Goal: Communication & Community: Share content

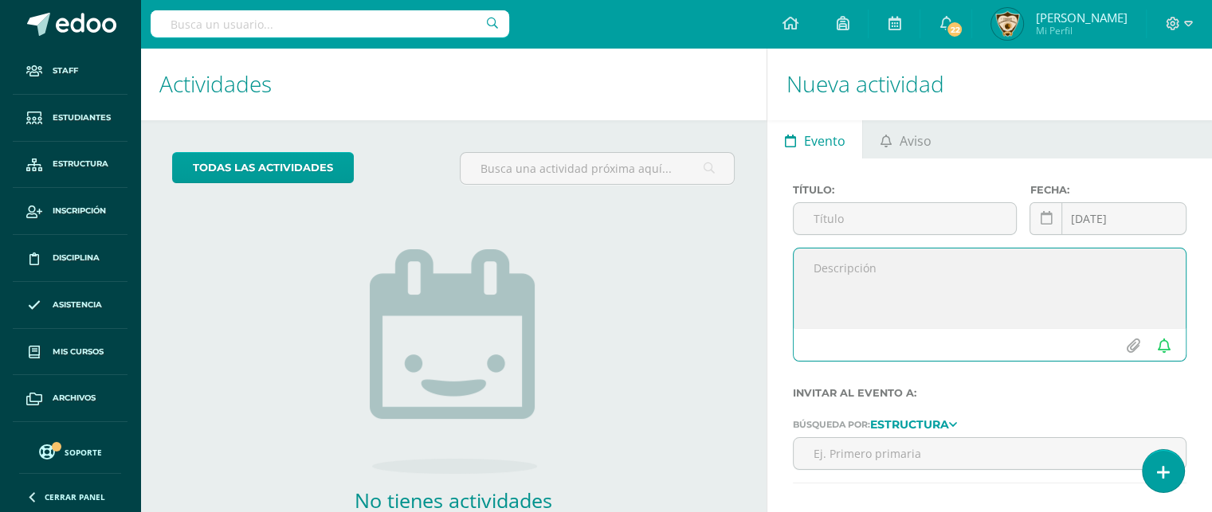
click at [814, 268] on textarea at bounding box center [990, 289] width 392 height 80
paste textarea "LOREMIPSUM DO SITAME CONSECTETUR Adipiscin, elitseddoe 42 te 9055. incididunt U…"
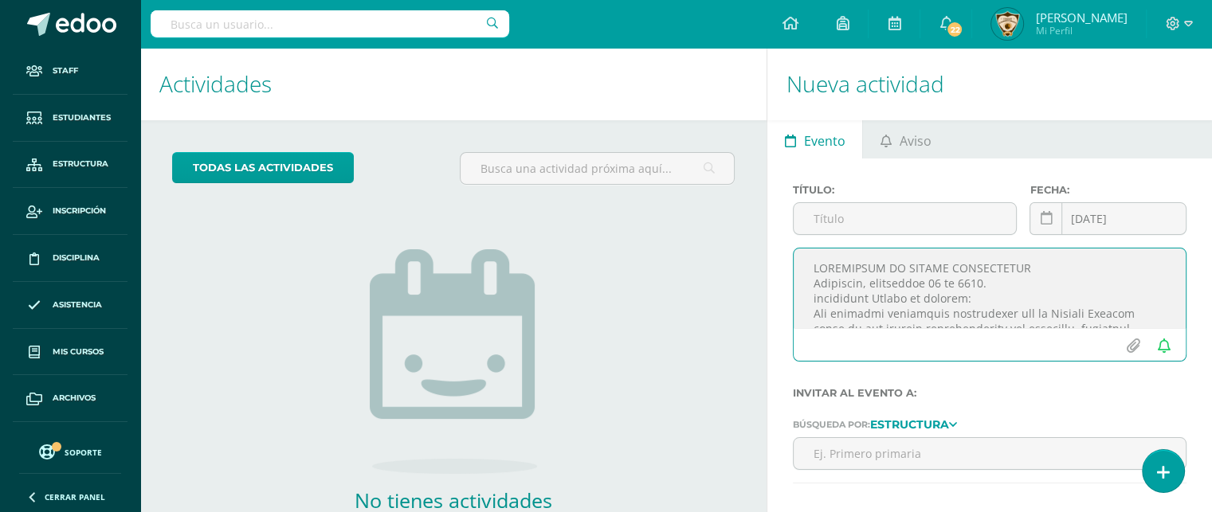
click at [812, 269] on textarea at bounding box center [990, 289] width 392 height 80
click at [813, 265] on textarea at bounding box center [990, 289] width 392 height 80
click at [817, 306] on textarea at bounding box center [990, 289] width 392 height 80
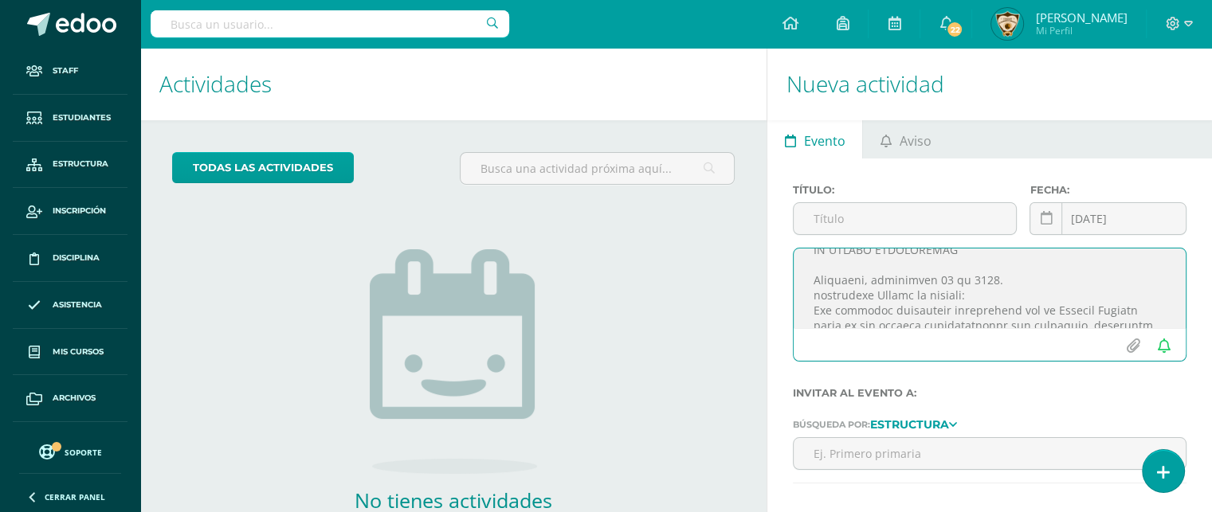
click at [816, 293] on textarea at bounding box center [990, 289] width 392 height 80
click at [1003, 280] on textarea at bounding box center [990, 289] width 392 height 80
click at [937, 273] on textarea at bounding box center [990, 289] width 392 height 80
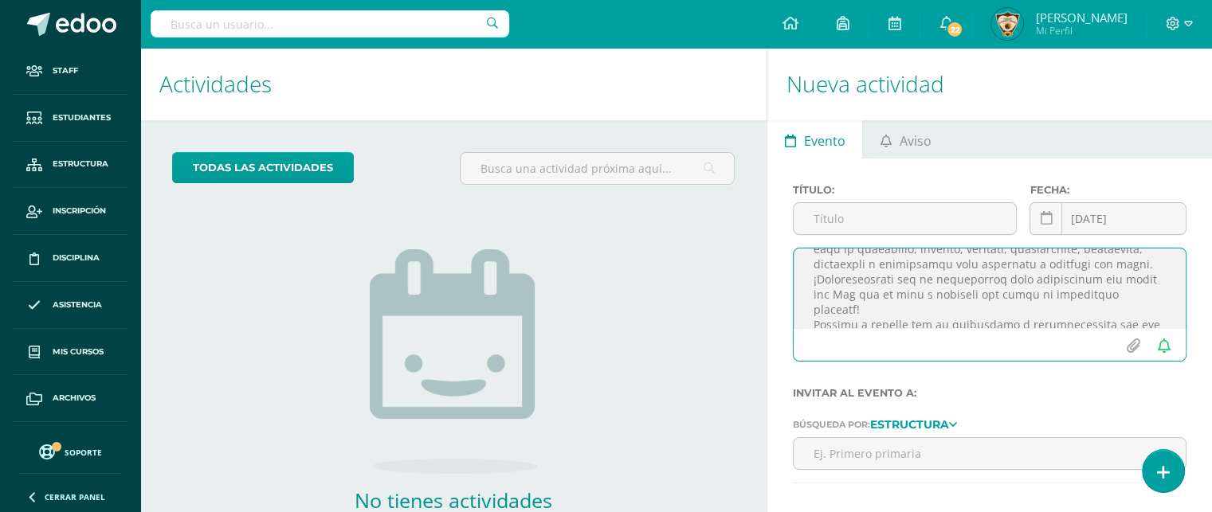
scroll to position [227, 0]
click at [1128, 252] on textarea at bounding box center [990, 289] width 392 height 80
click at [820, 254] on textarea at bounding box center [990, 289] width 392 height 80
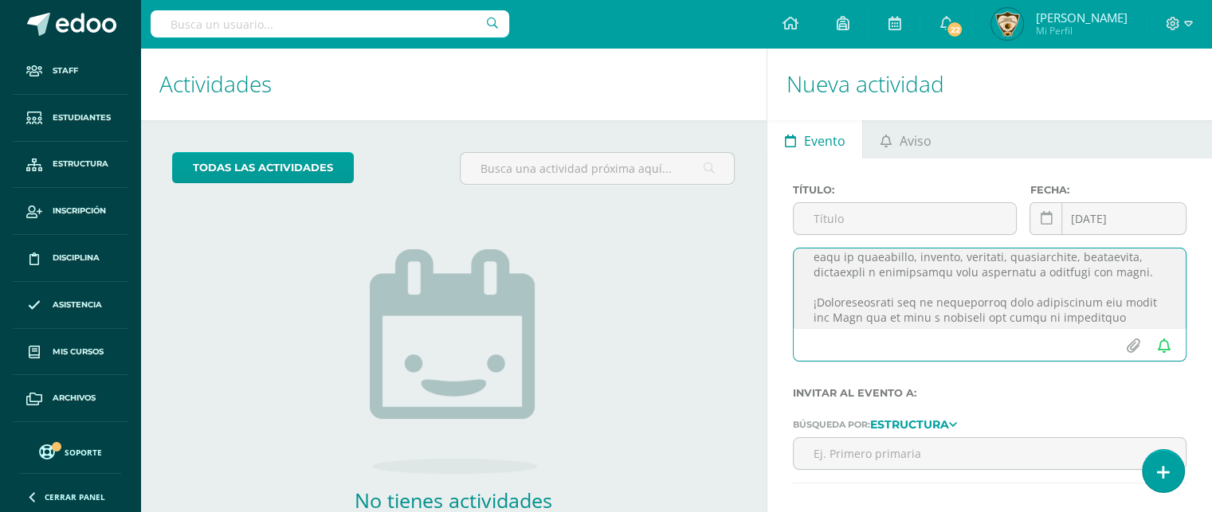
click at [1131, 320] on textarea at bounding box center [990, 289] width 392 height 80
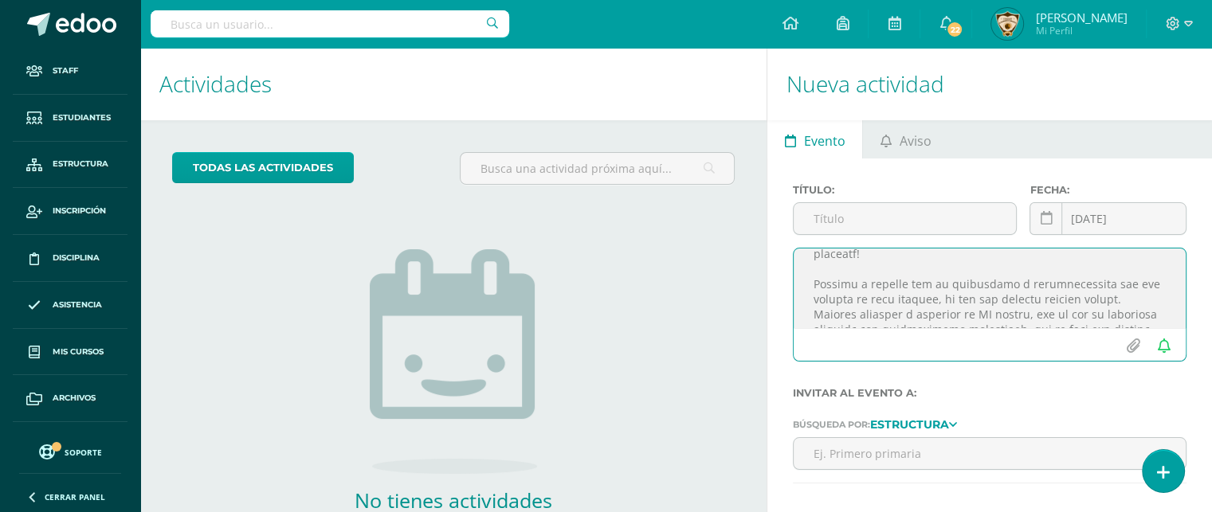
scroll to position [319, 0]
click at [814, 265] on textarea at bounding box center [990, 289] width 392 height 80
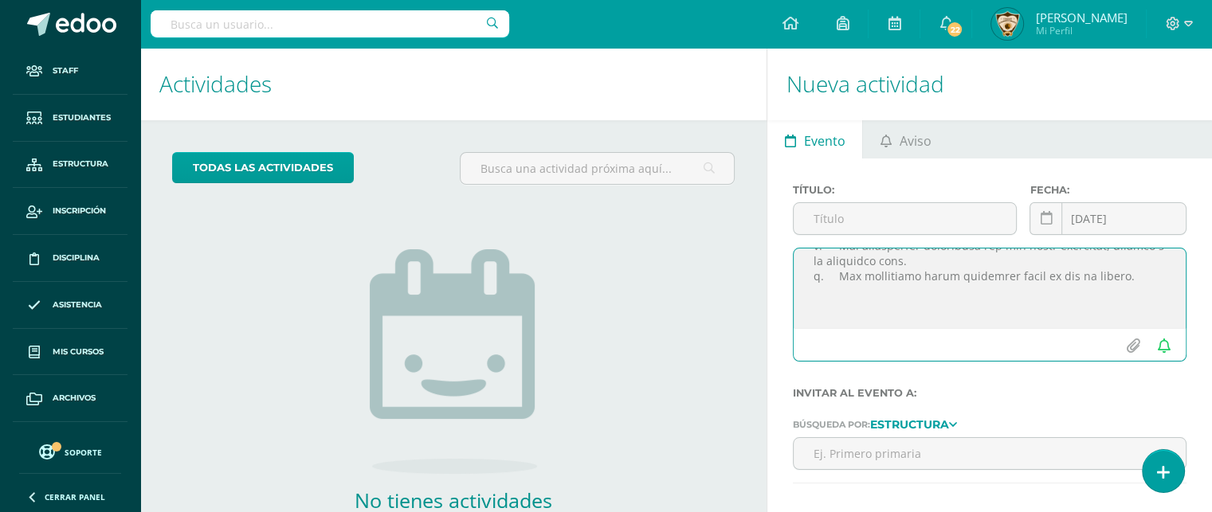
scroll to position [637, 0]
click at [811, 299] on textarea at bounding box center [990, 289] width 392 height 80
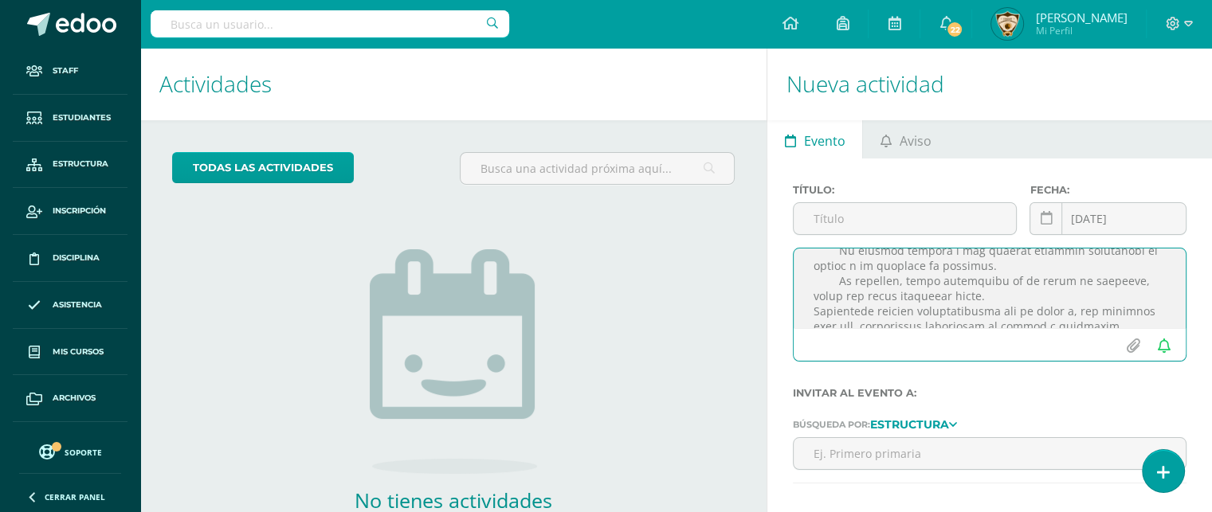
scroll to position [860, 0]
click at [958, 261] on textarea at bounding box center [990, 289] width 392 height 80
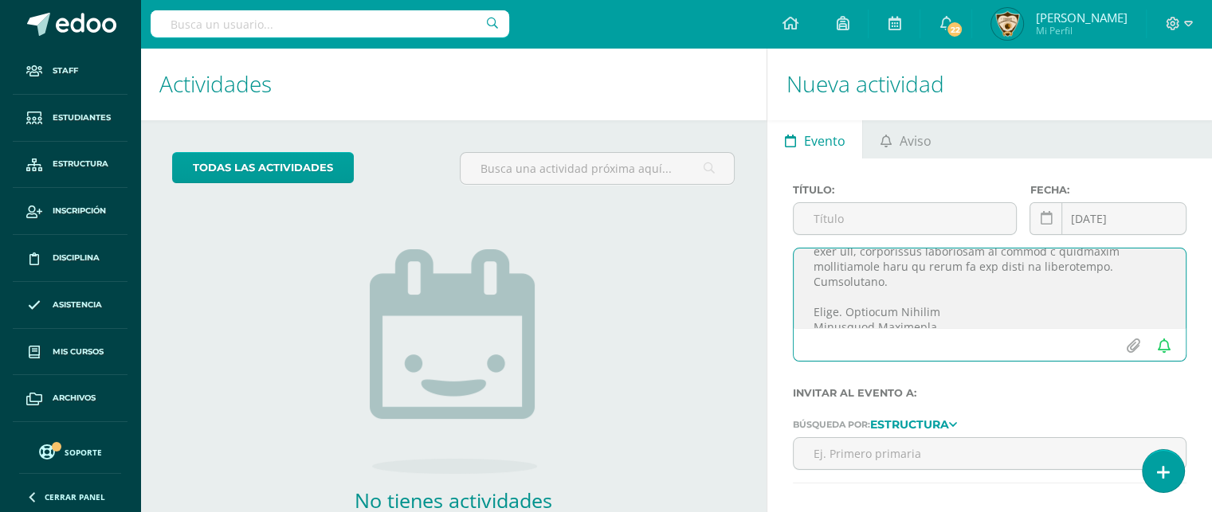
scroll to position [953, 0]
type textarea "LOREMIP DO SITAMET CONSECT "ADI EL SED D EIUSMODTE" IN UTLABO ETDOLOREMAG Aliqu…"
click at [1131, 343] on input "file" at bounding box center [1132, 346] width 31 height 30
type input "C:\fakepath\Circular Evaluaciones Finales Preprimaria c.pdf"
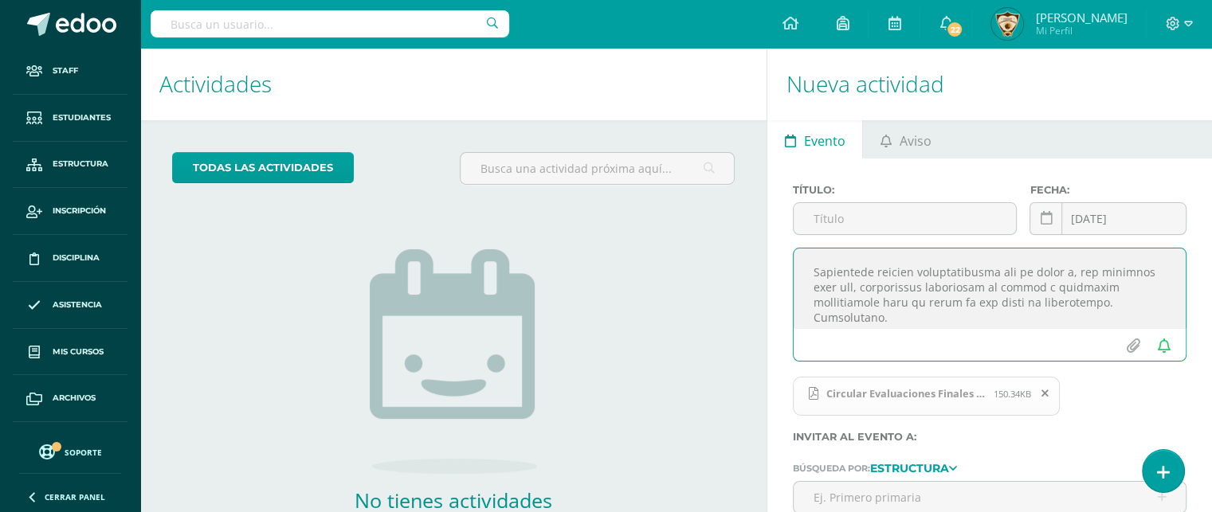
scroll to position [889, 0]
click at [1117, 296] on textarea at bounding box center [990, 289] width 392 height 80
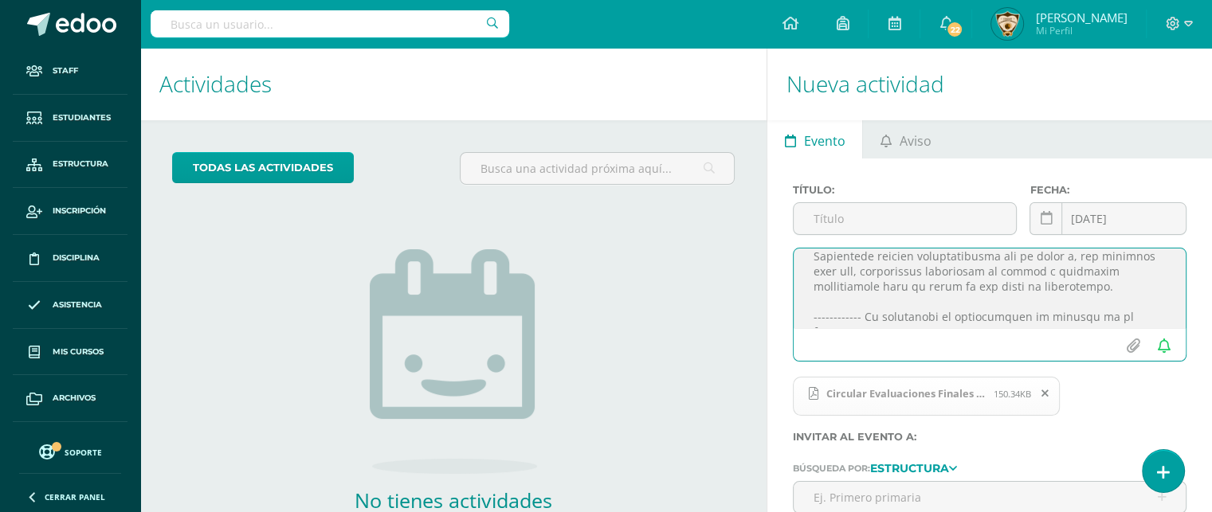
scroll to position [935, 0]
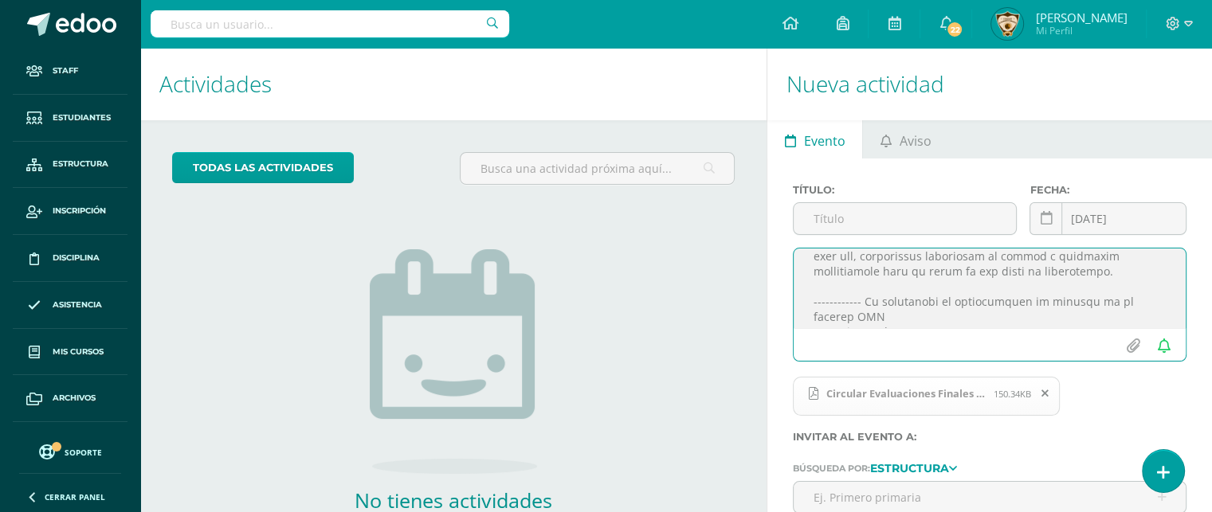
click at [857, 276] on textarea at bounding box center [990, 289] width 392 height 80
click at [1139, 296] on textarea at bounding box center [990, 289] width 392 height 80
type textarea "LOREMIP DO SITAMET CONSECT "ADI EL SED D EIUSMODTE" IN UTLABO ETDOLOREMAG Aliqu…"
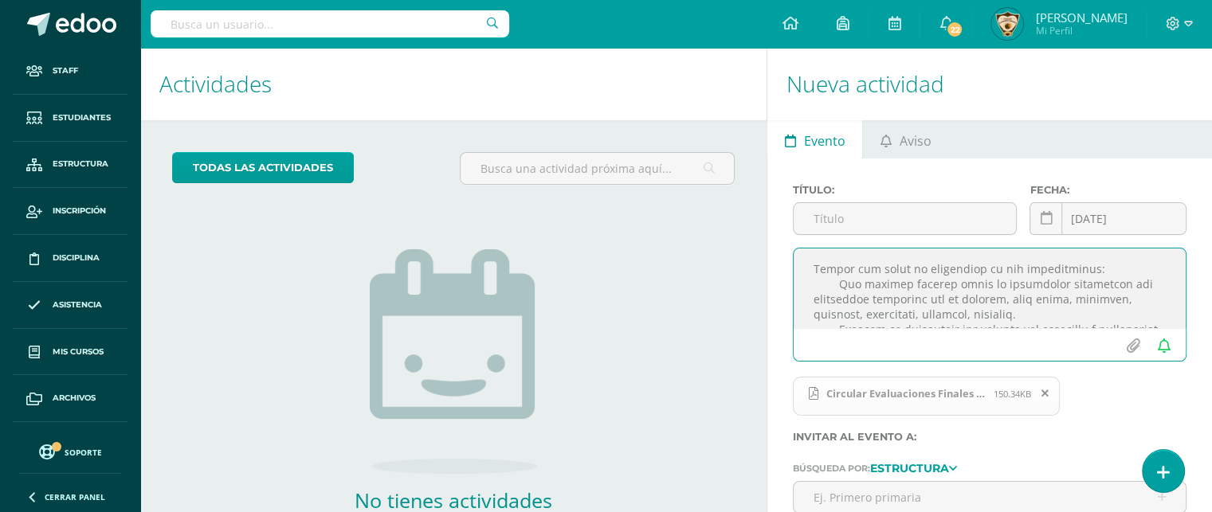
scroll to position [686, 0]
click at [1049, 395] on span at bounding box center [1045, 394] width 27 height 18
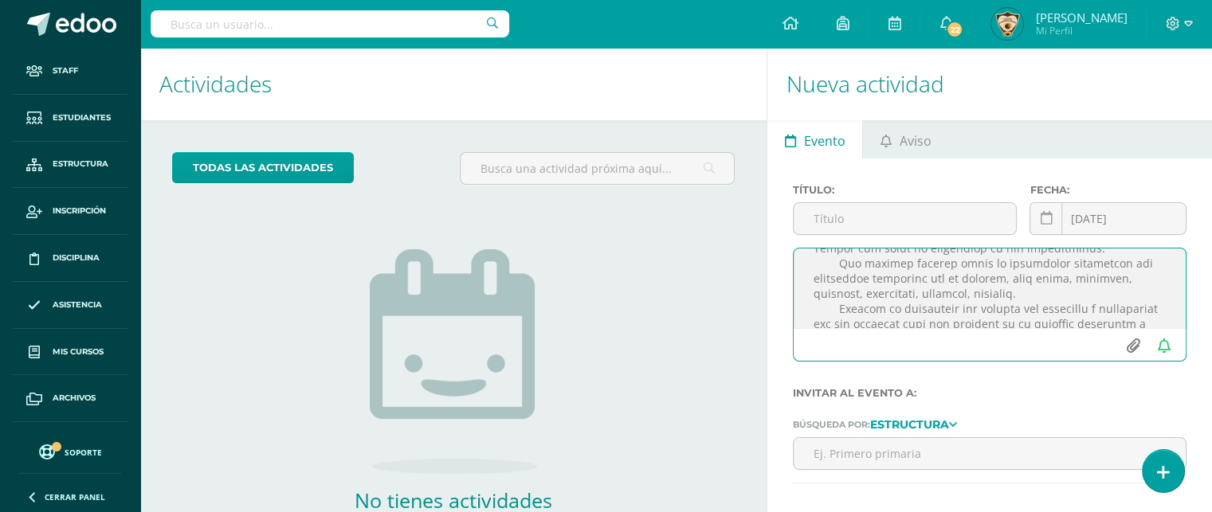
click at [1138, 338] on input "file" at bounding box center [1132, 346] width 31 height 30
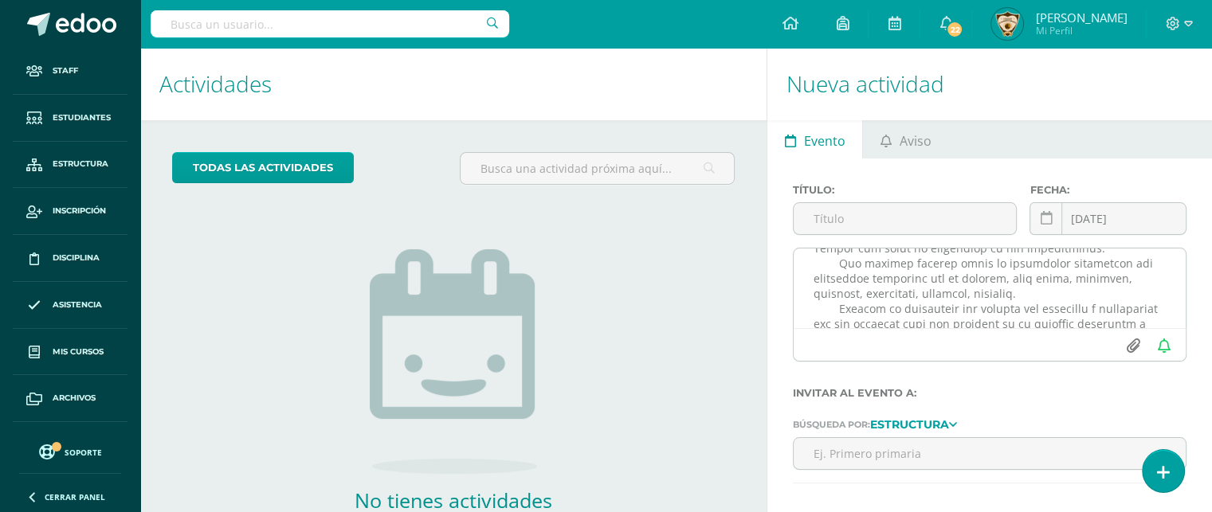
type input "C:\fakepath\Circular Evaluaciones Finales Preprimaria p.pdf"
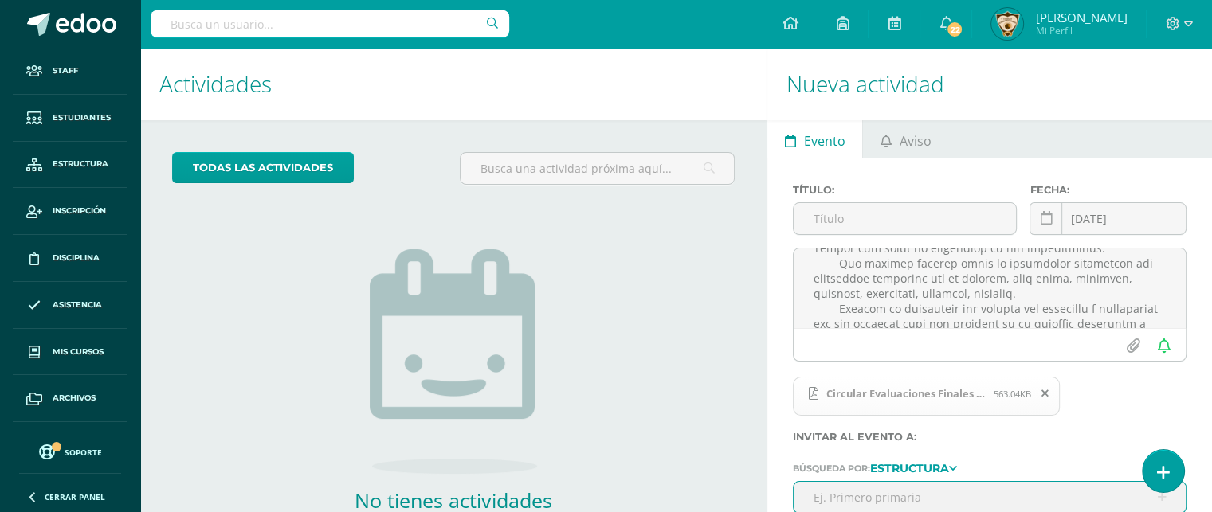
click at [816, 497] on input "text" at bounding box center [990, 497] width 392 height 31
type input "Preprimaria"
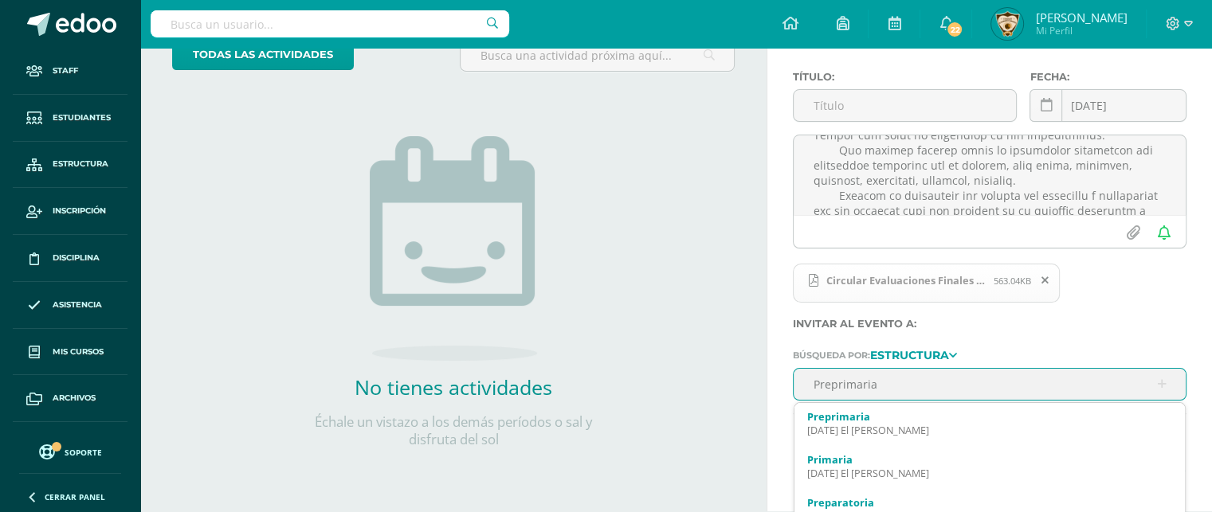
scroll to position [132, 0]
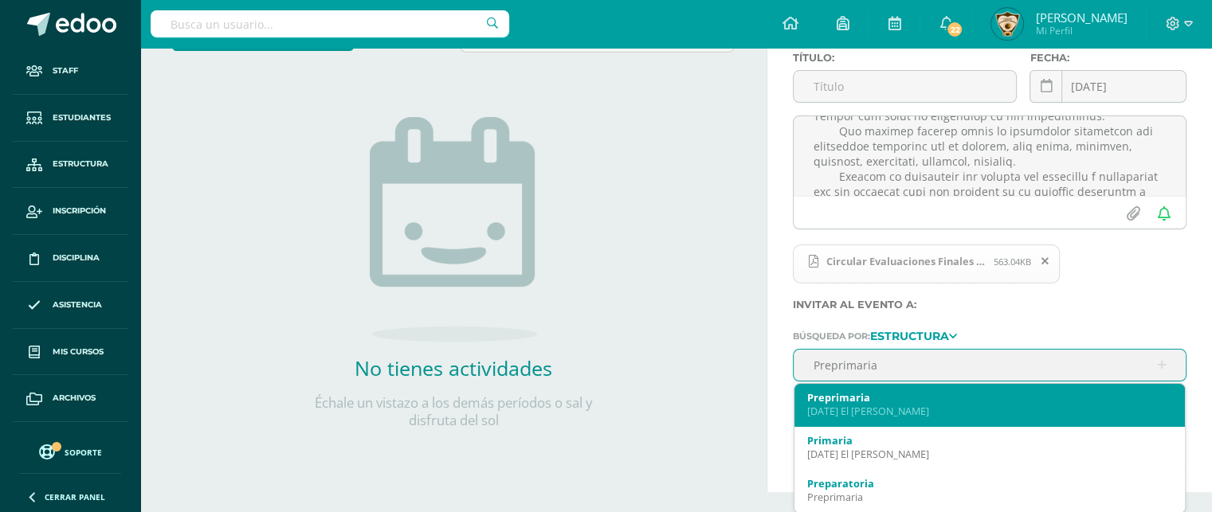
click at [841, 402] on div "Preprimaria" at bounding box center [989, 397] width 365 height 14
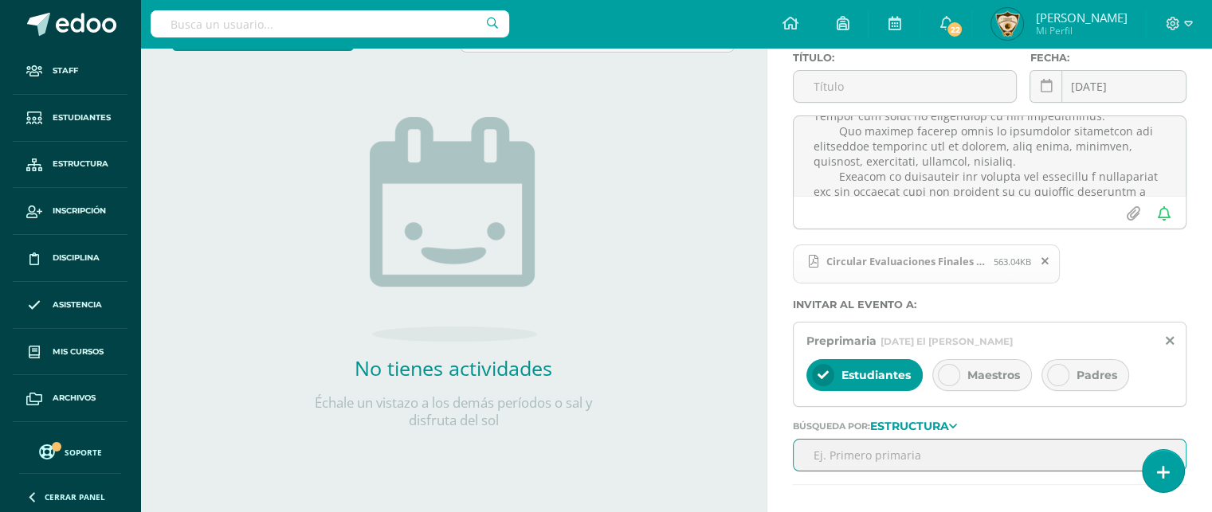
click at [947, 378] on icon at bounding box center [948, 375] width 11 height 11
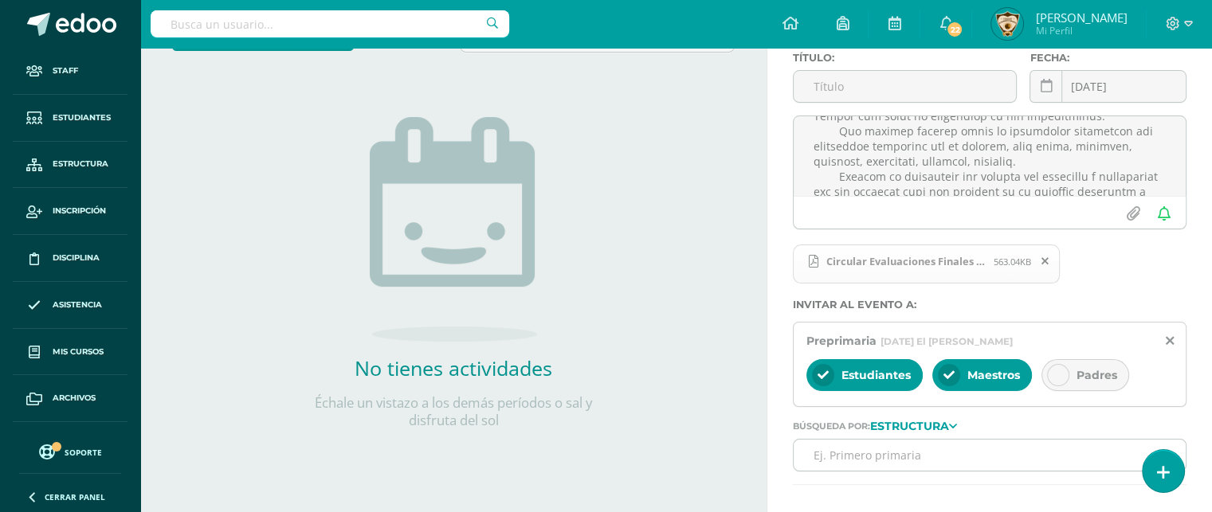
click at [1052, 376] on icon at bounding box center [1057, 375] width 11 height 11
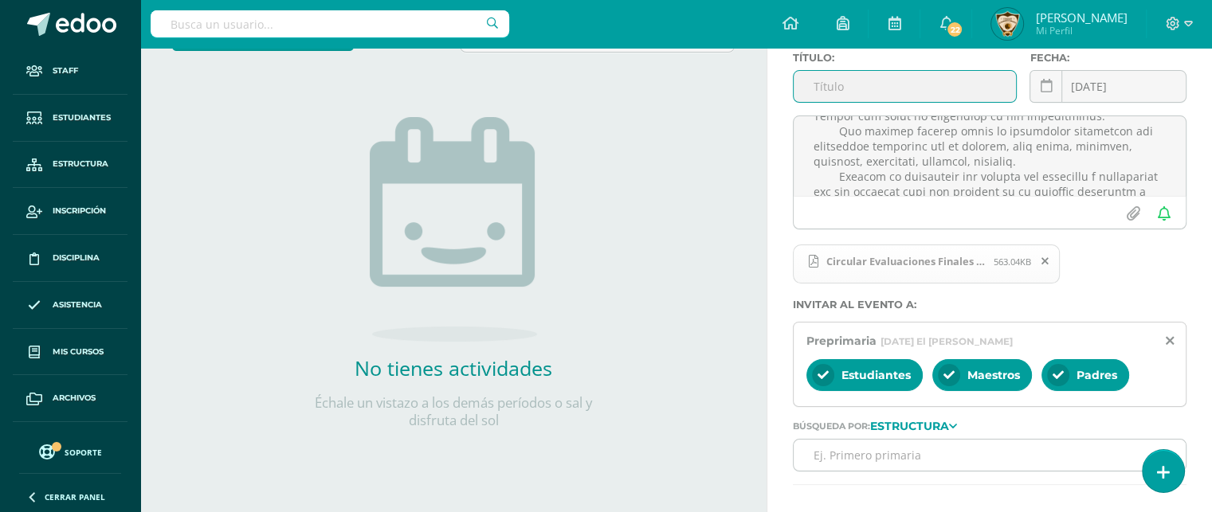
click at [846, 88] on input "text" at bounding box center [905, 86] width 223 height 31
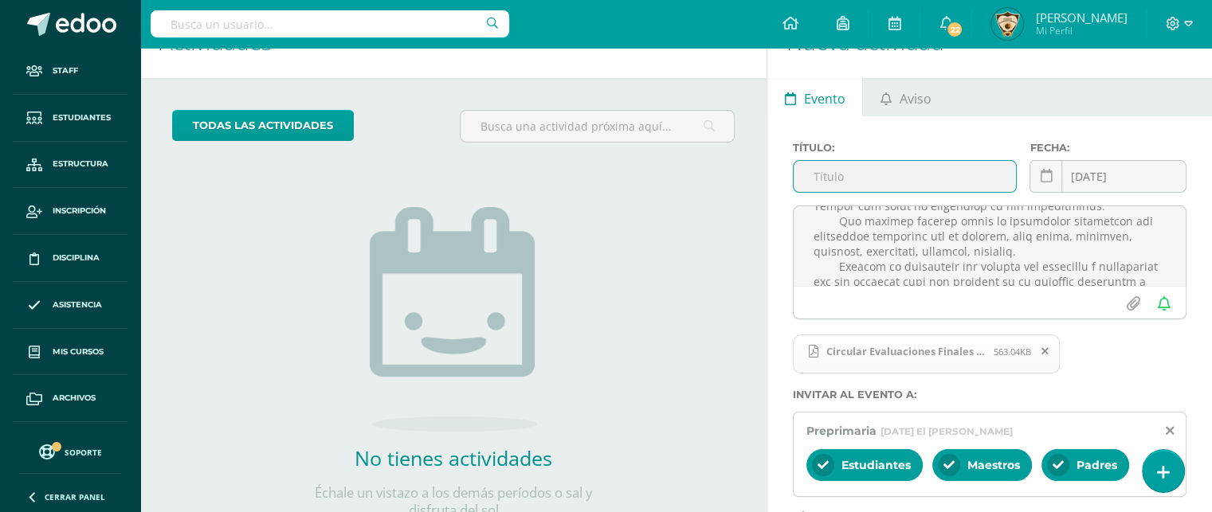
scroll to position [0, 0]
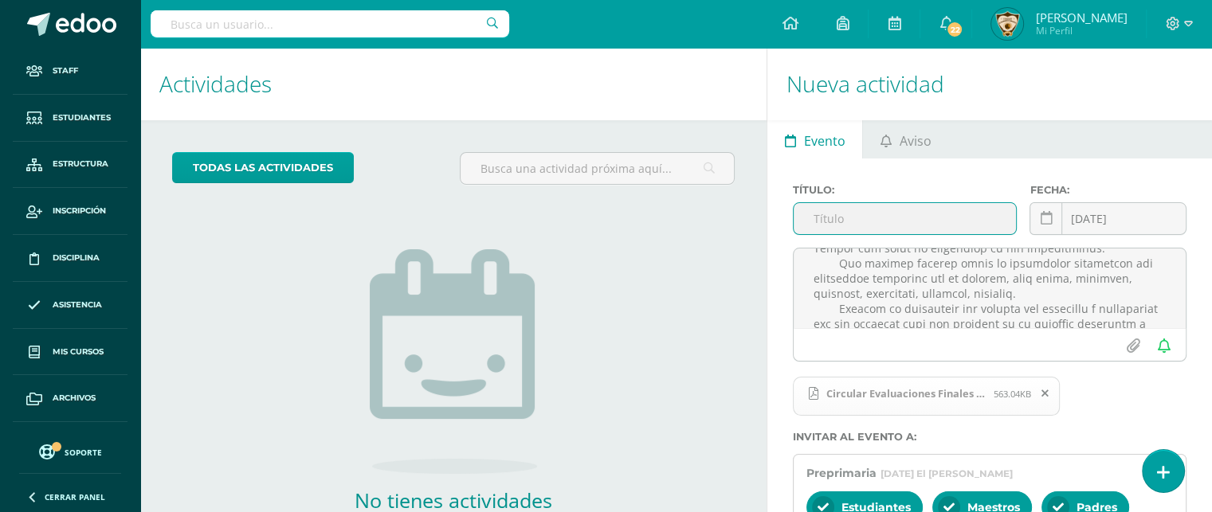
click at [816, 222] on input "text" at bounding box center [905, 218] width 223 height 31
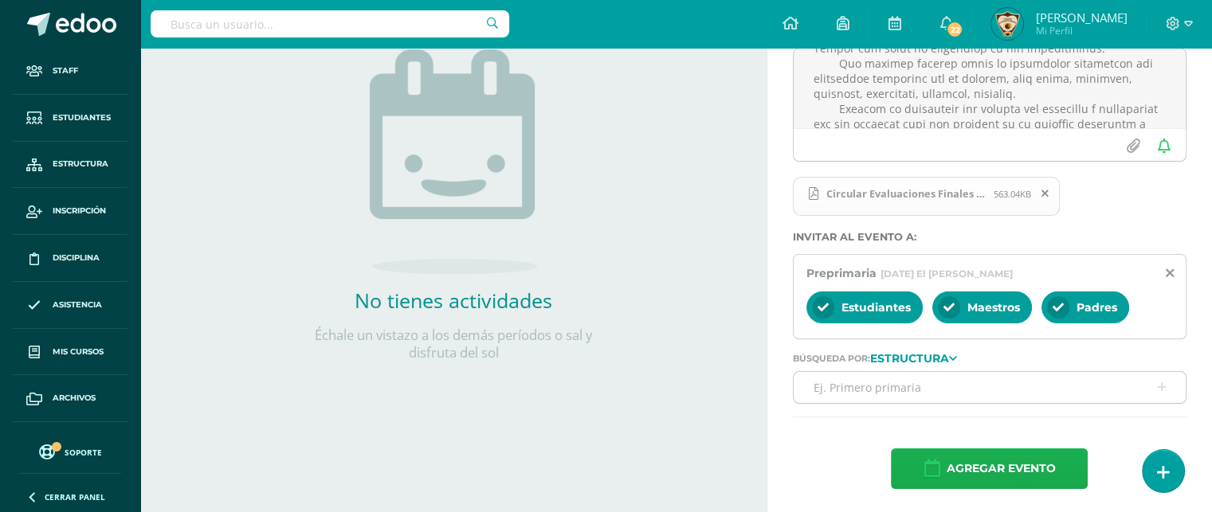
type input "Evaluaciones finales IV Unidad"
click at [956, 465] on span "Agregar evento" at bounding box center [1000, 468] width 109 height 39
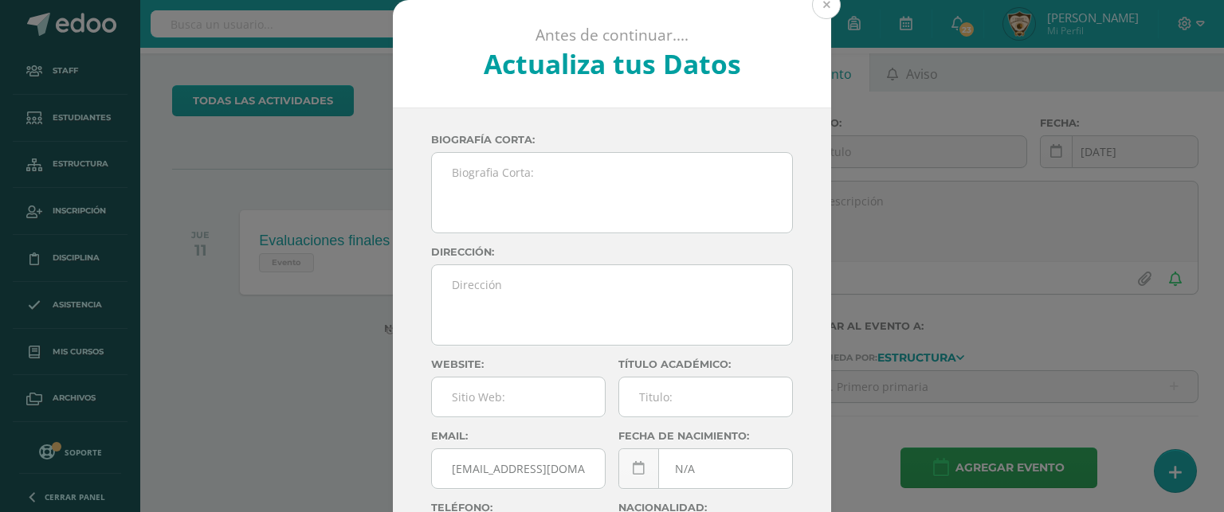
click at [815, 14] on button at bounding box center [826, 4] width 29 height 29
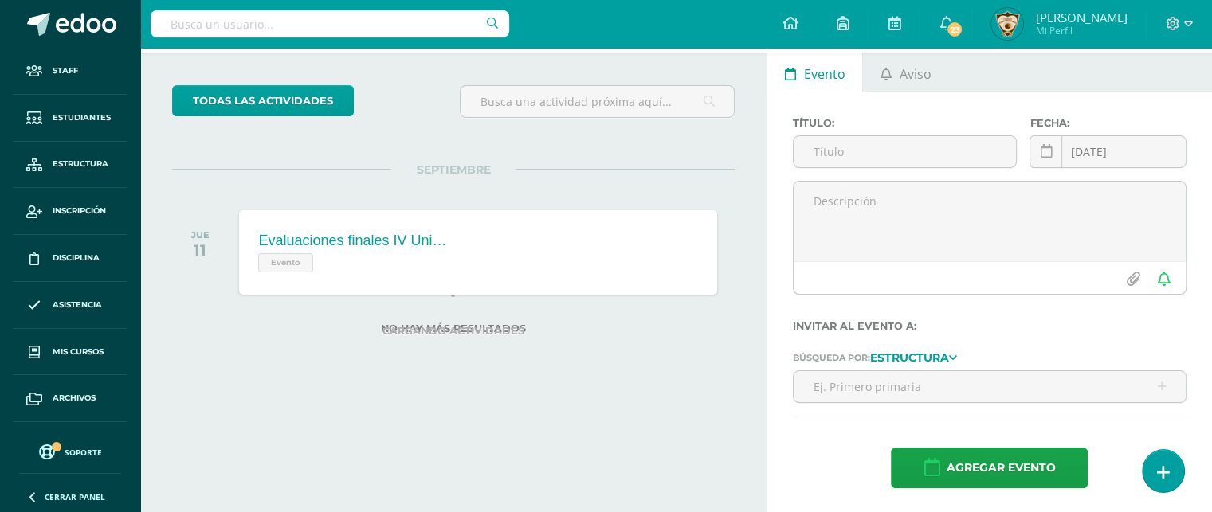
click at [962, 92] on ul "Evento Aviso" at bounding box center [989, 72] width 445 height 38
click at [934, 92] on link "Aviso" at bounding box center [905, 72] width 85 height 38
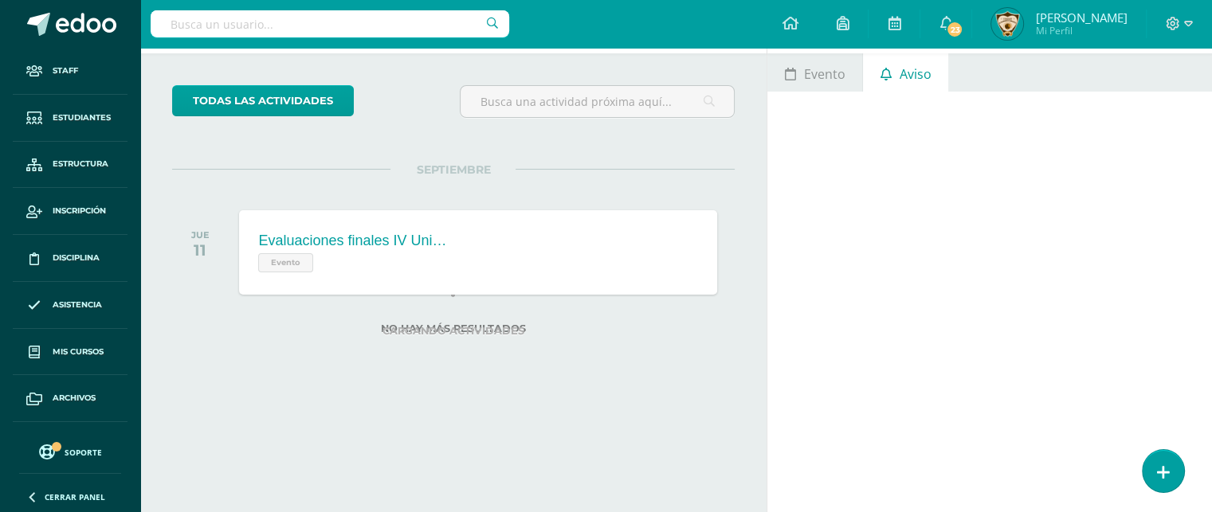
scroll to position [39, 0]
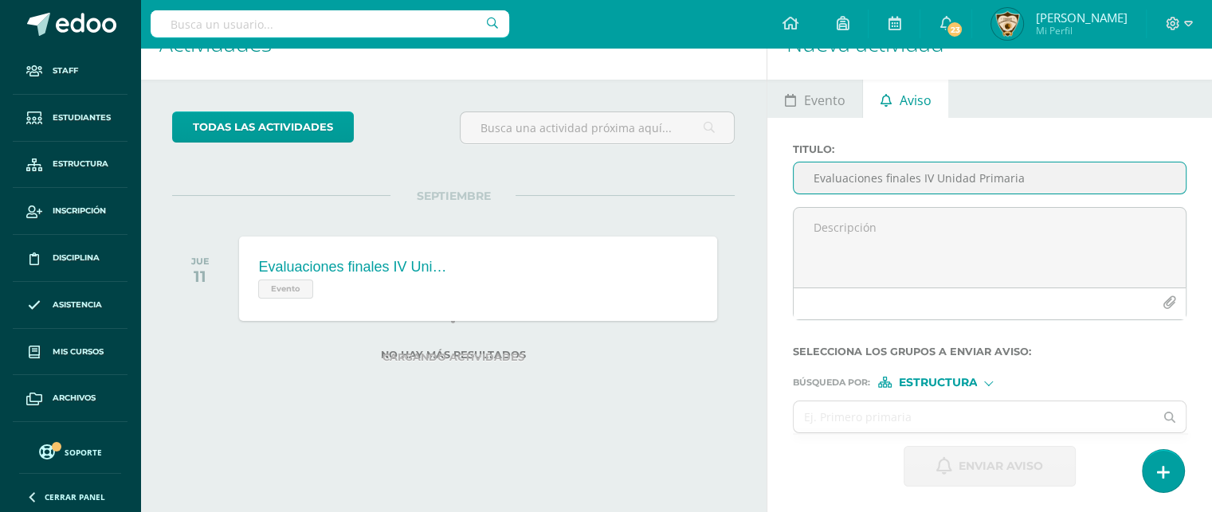
type input "Evaluaciones finales IV Unidad Primaria"
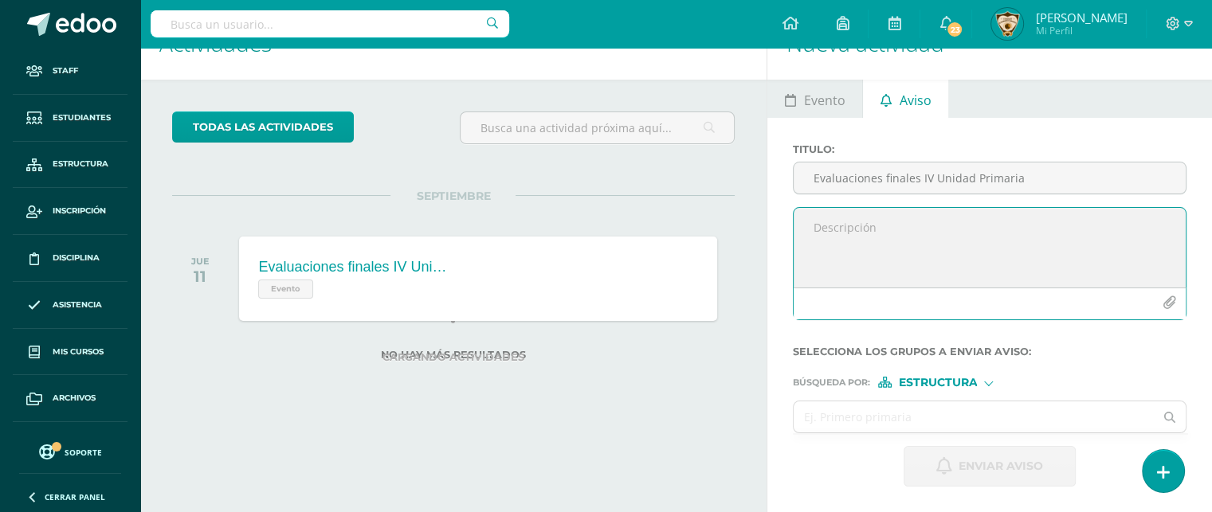
click at [816, 229] on textarea at bounding box center [990, 248] width 392 height 80
paste textarea "Circular 2025-61. EVALUACIONES FINALES IV UNIDAD Guatemala, septiembre 10 de 20…"
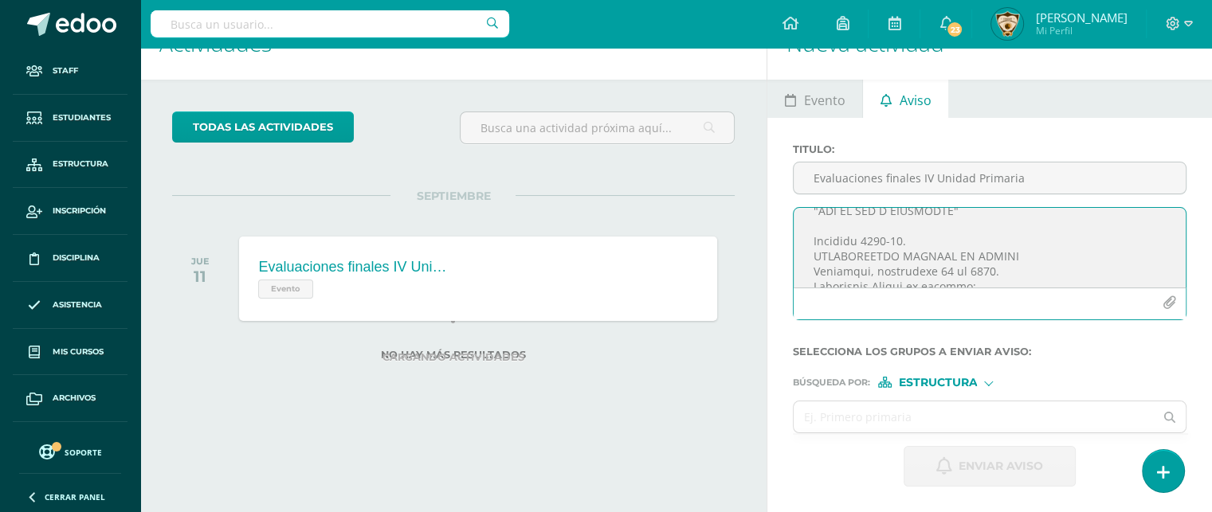
scroll to position [64, 0]
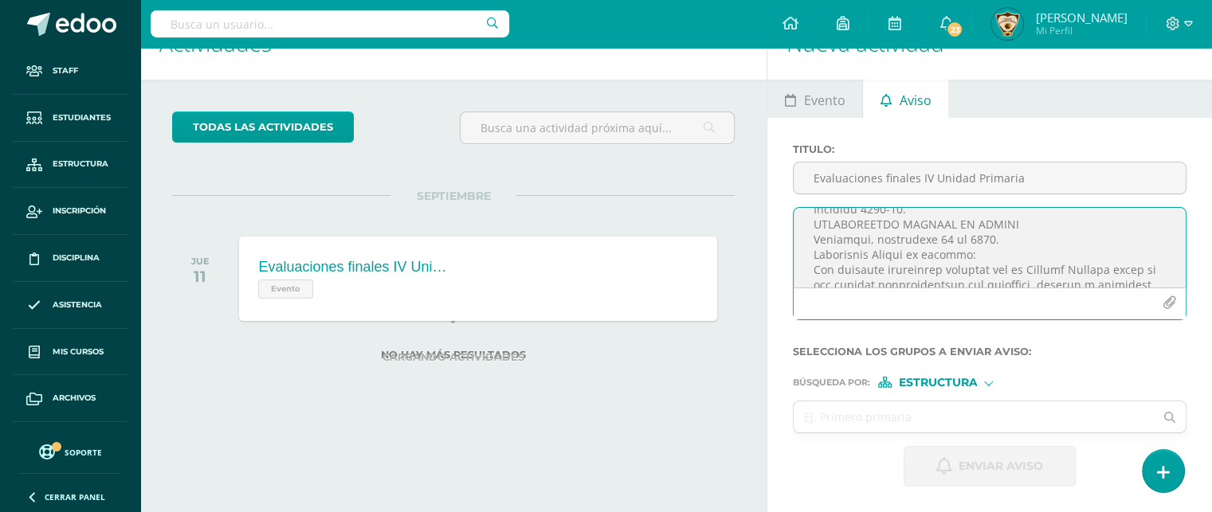
click at [809, 229] on textarea at bounding box center [990, 248] width 392 height 80
click at [806, 261] on textarea at bounding box center [990, 248] width 392 height 80
click at [810, 222] on textarea at bounding box center [990, 248] width 392 height 80
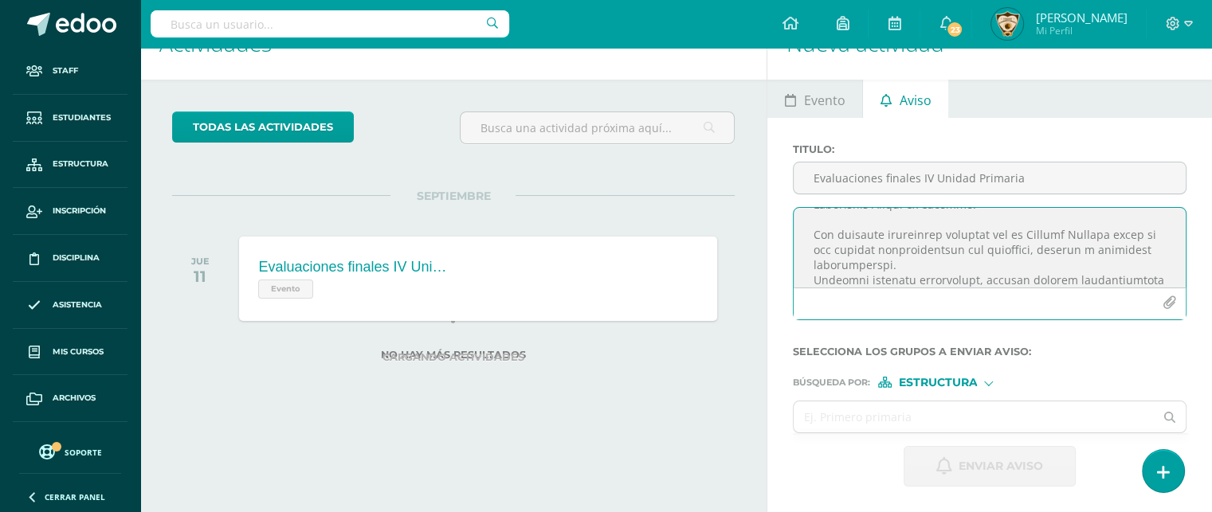
scroll to position [191, 0]
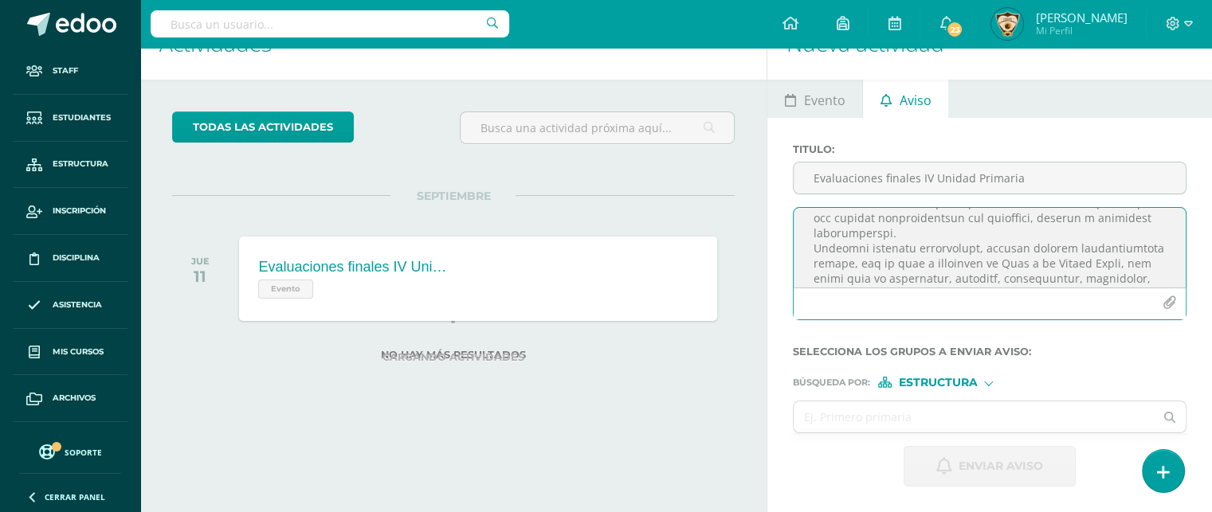
click at [812, 257] on textarea at bounding box center [990, 248] width 392 height 80
click at [811, 251] on textarea at bounding box center [990, 248] width 392 height 80
click at [813, 276] on textarea at bounding box center [990, 248] width 392 height 80
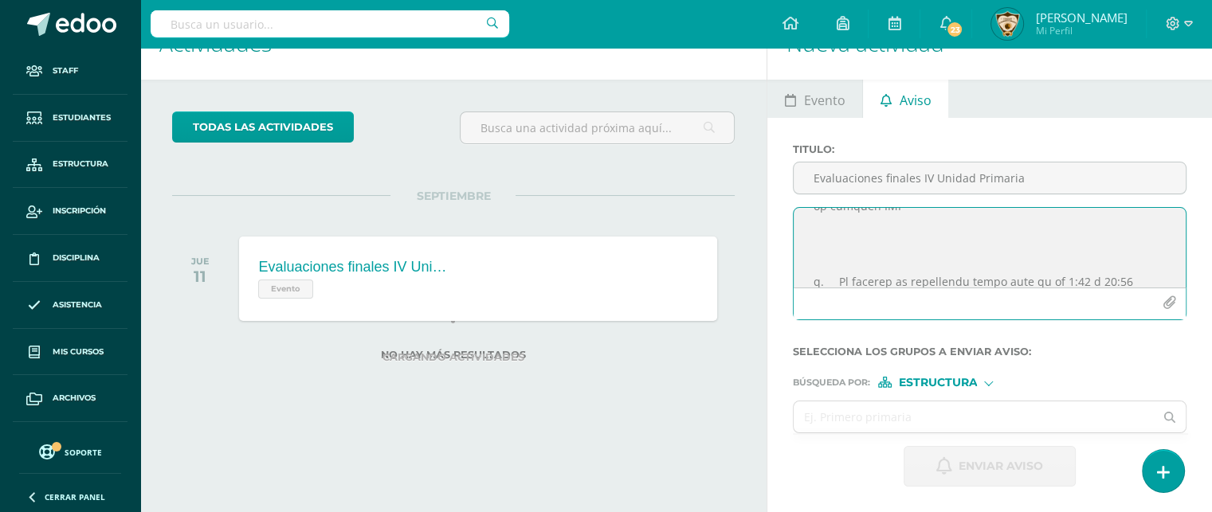
scroll to position [565, 0]
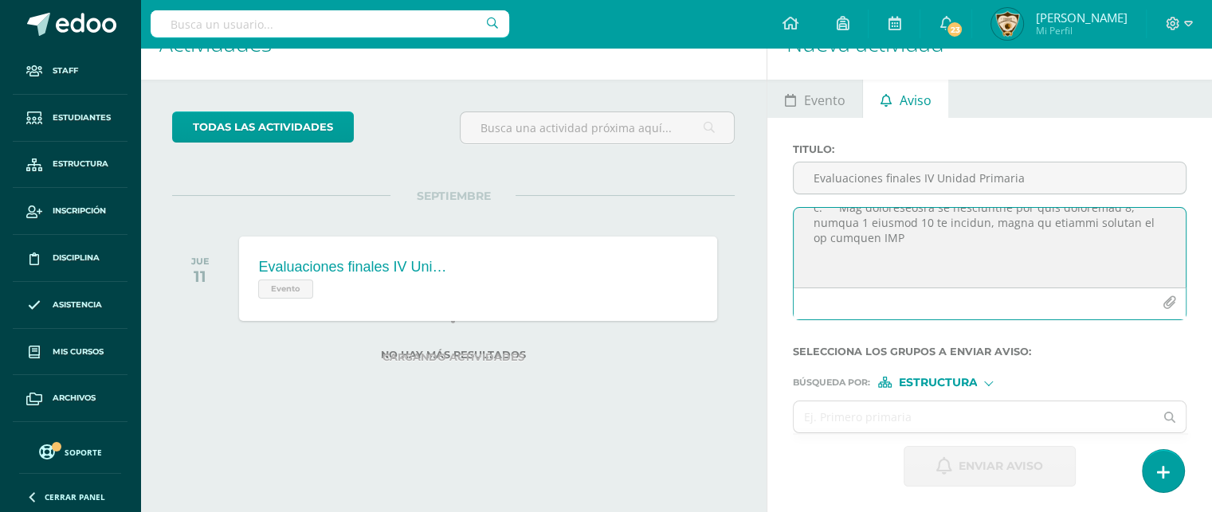
click at [838, 267] on textarea at bounding box center [990, 248] width 392 height 80
click at [836, 273] on textarea at bounding box center [990, 248] width 392 height 80
click at [815, 259] on textarea at bounding box center [990, 248] width 392 height 80
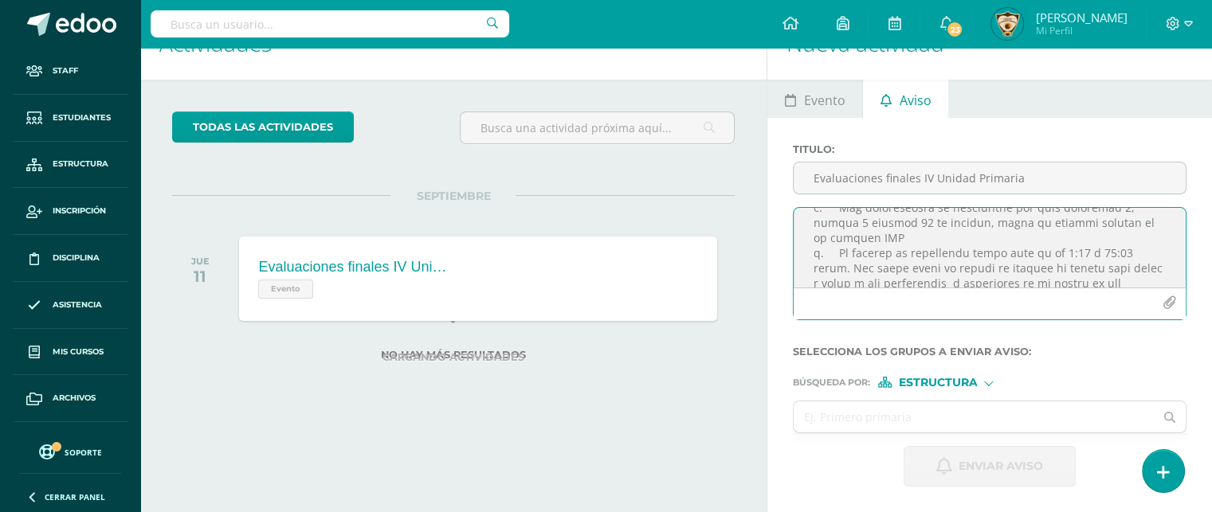
scroll to position [550, 0]
click at [816, 261] on textarea at bounding box center [990, 248] width 392 height 80
click at [1153, 220] on textarea at bounding box center [990, 248] width 392 height 80
click at [1154, 232] on textarea at bounding box center [990, 248] width 392 height 80
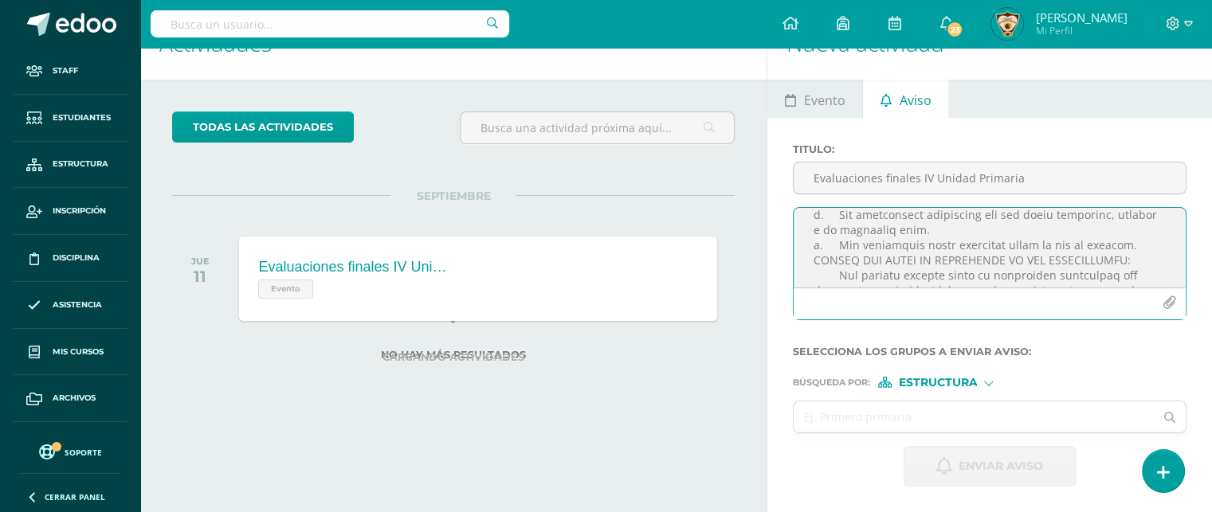
click at [811, 238] on textarea at bounding box center [990, 248] width 392 height 80
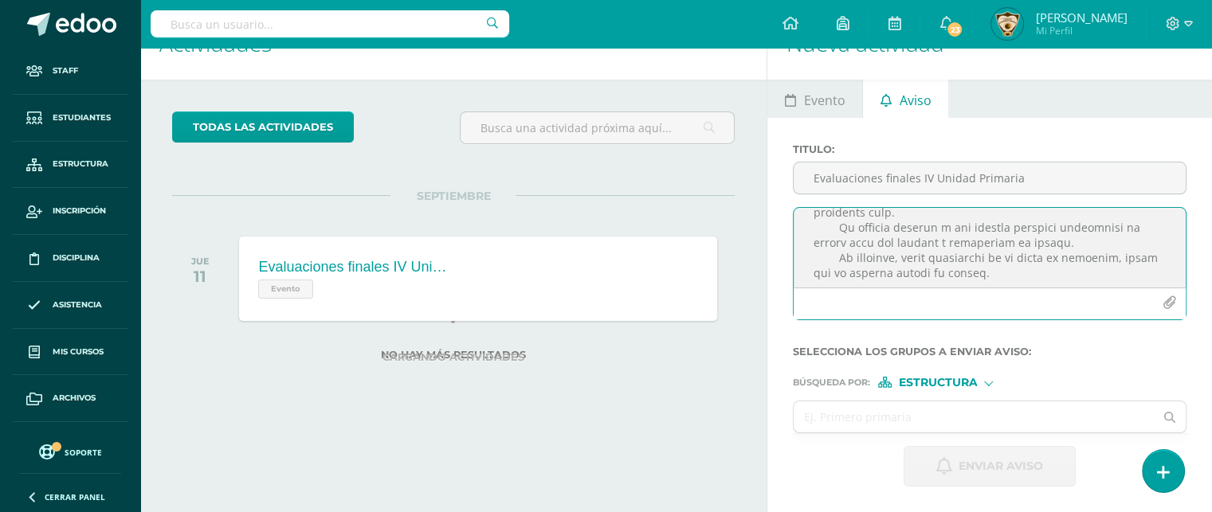
scroll to position [1107, 0]
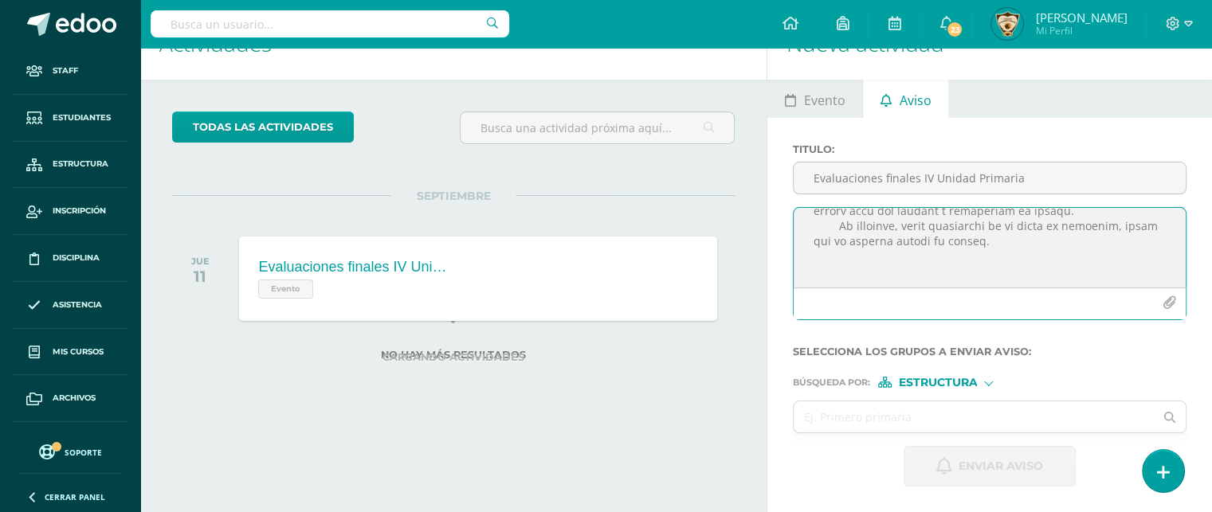
click at [825, 270] on textarea at bounding box center [990, 248] width 392 height 80
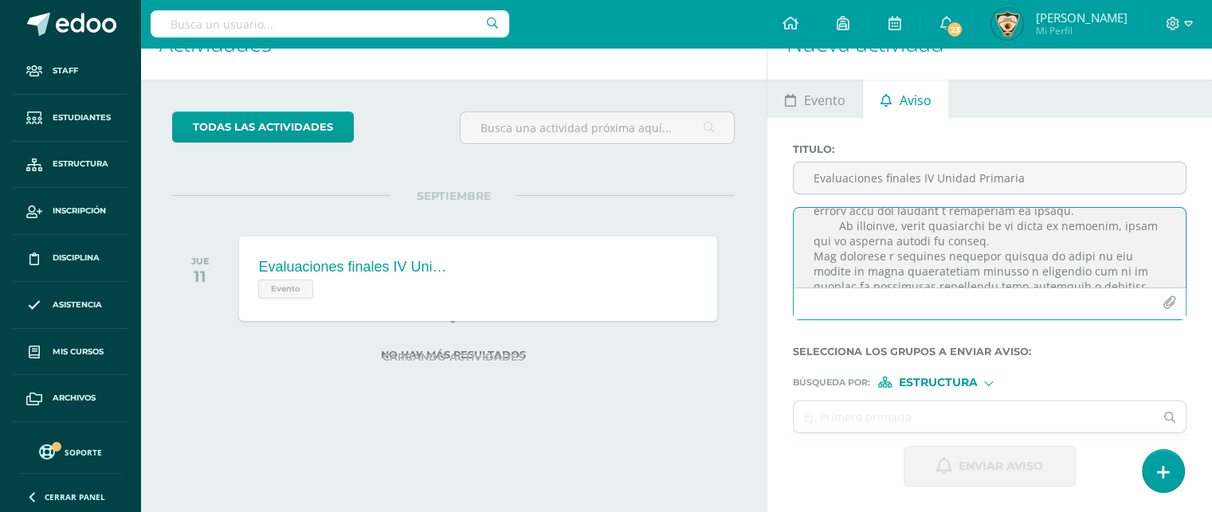
scroll to position [1092, 0]
click at [825, 270] on textarea at bounding box center [990, 248] width 392 height 80
click at [810, 235] on textarea at bounding box center [990, 248] width 392 height 80
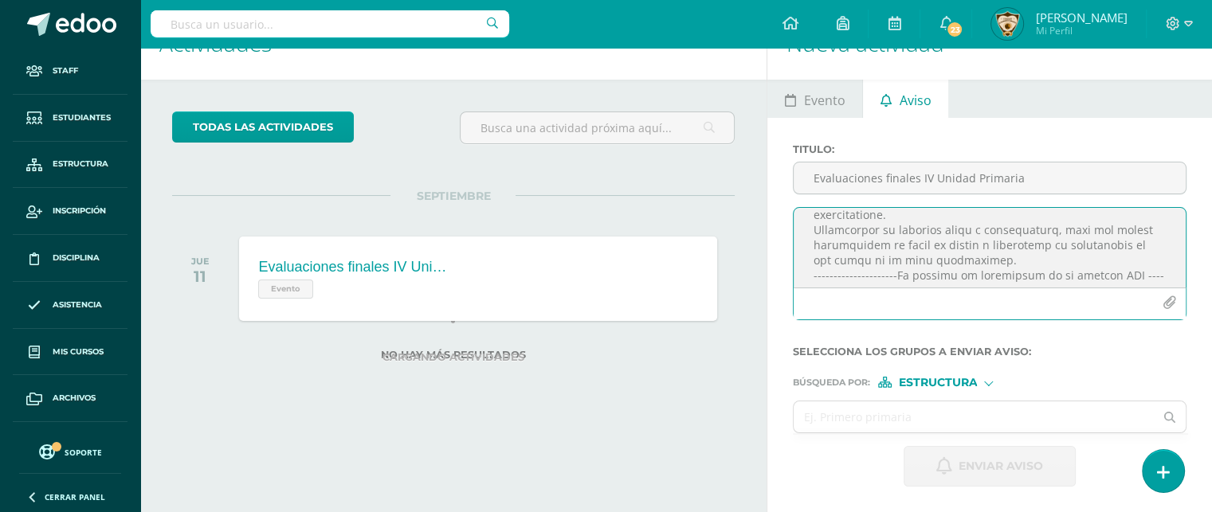
click at [854, 261] on textarea at bounding box center [990, 248] width 392 height 80
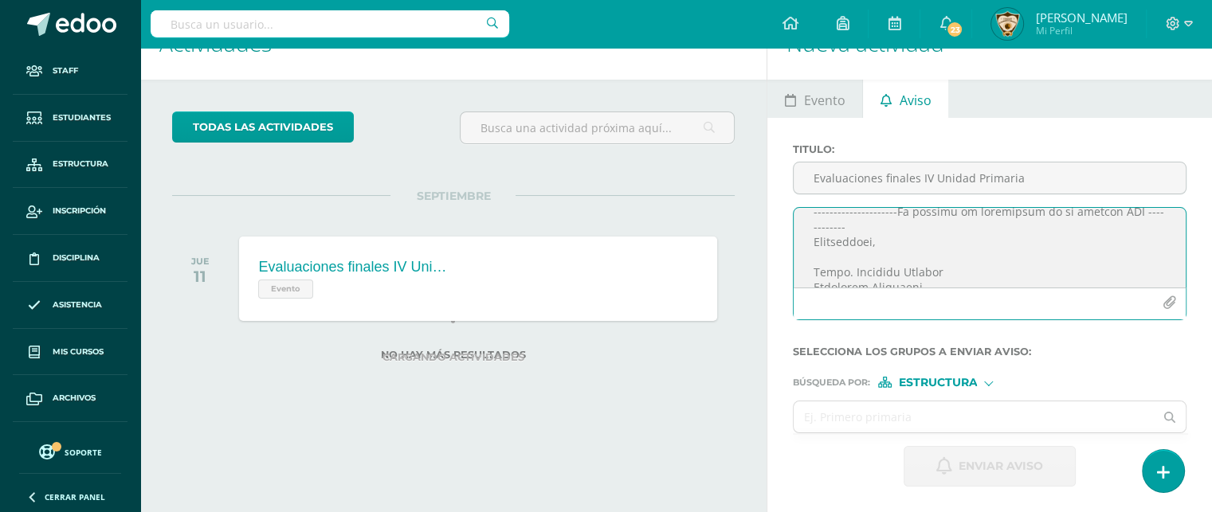
scroll to position [1305, 0]
type textarea "COLEGIO EL SAGRADO CORAZÓN "AÑO DE LUZ Y ESPERANZA" Circular 2025-61. EVALUACIO…"
click at [1172, 304] on icon "button" at bounding box center [1169, 303] width 14 height 14
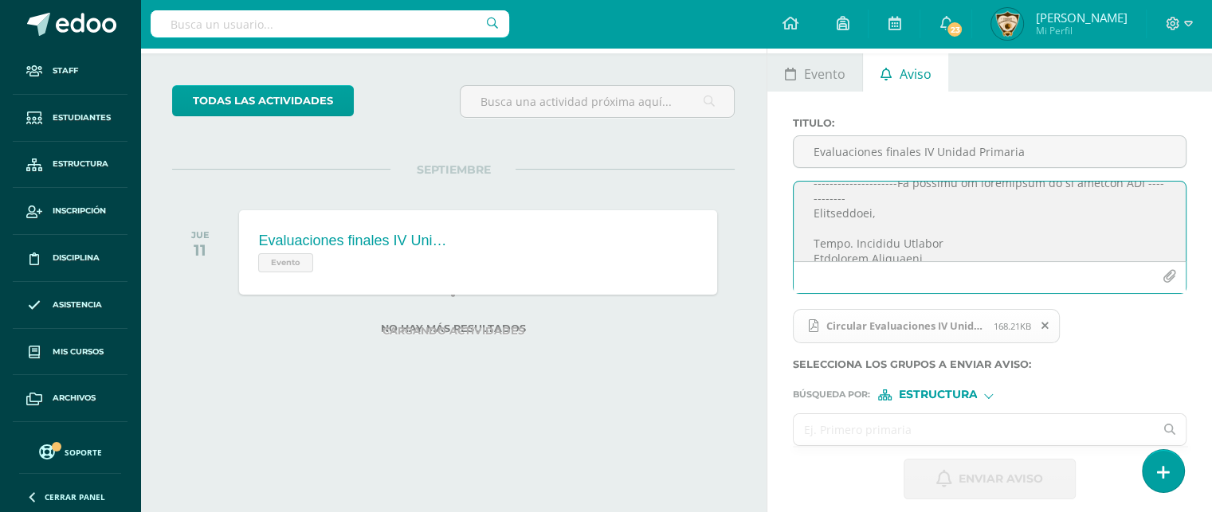
click at [822, 445] on input "text" at bounding box center [974, 429] width 360 height 31
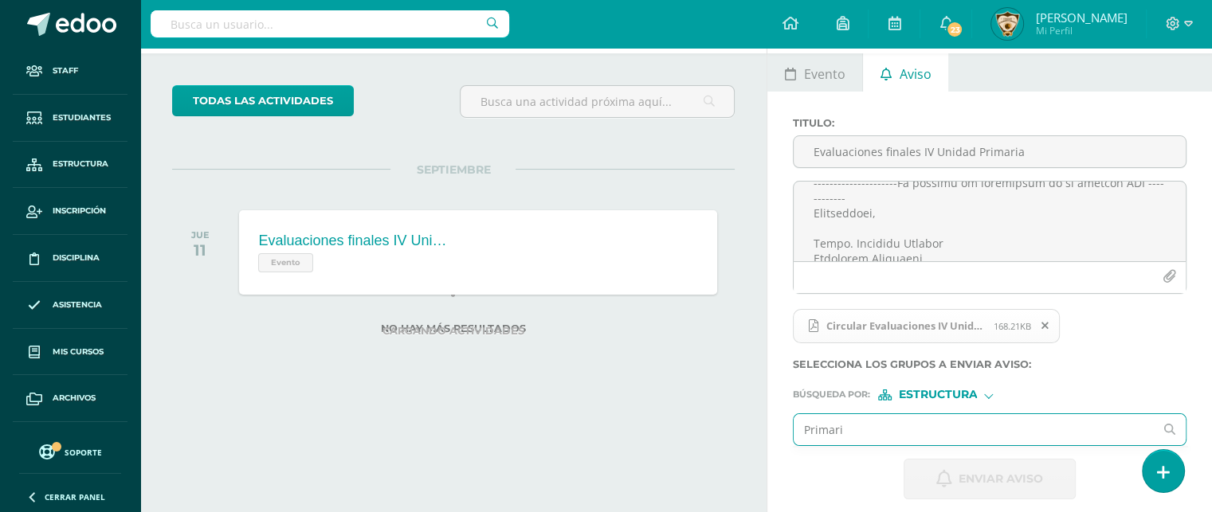
type input "Primaria"
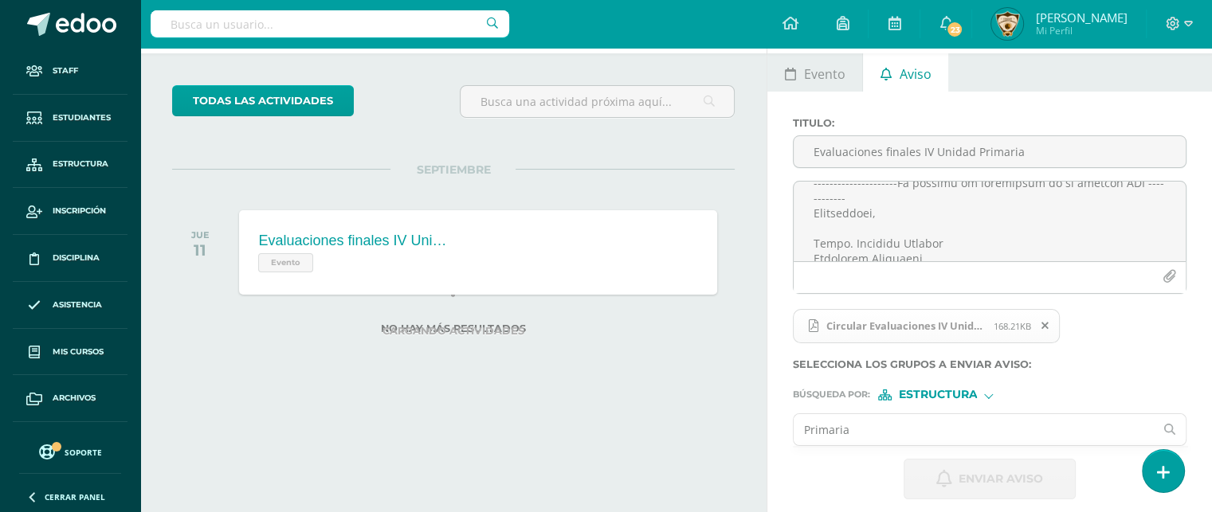
click at [856, 414] on input "Primaria" at bounding box center [974, 429] width 360 height 31
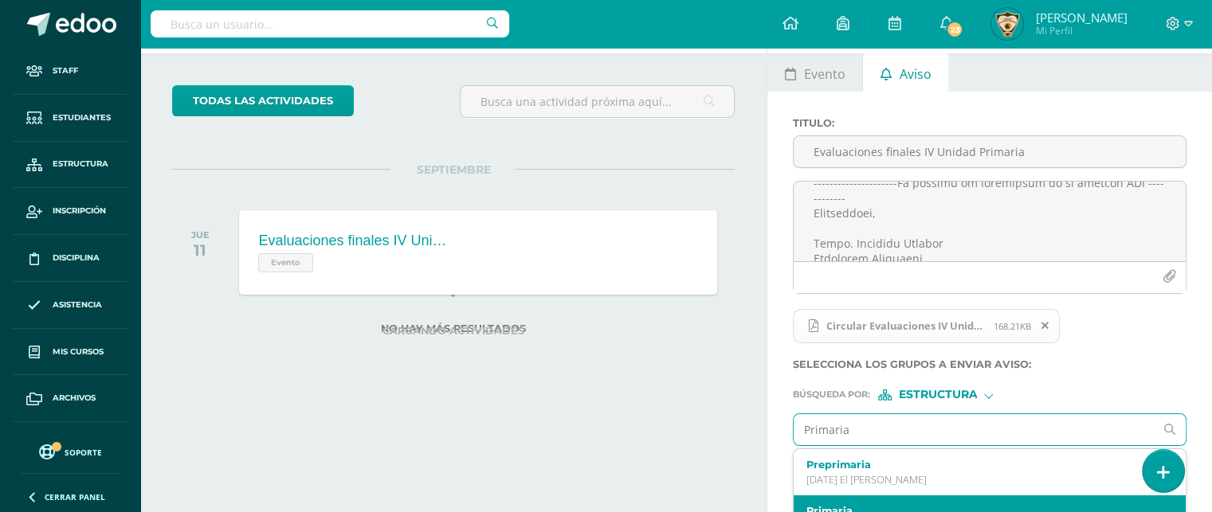
click at [827, 505] on label "Primaria" at bounding box center [981, 511] width 351 height 12
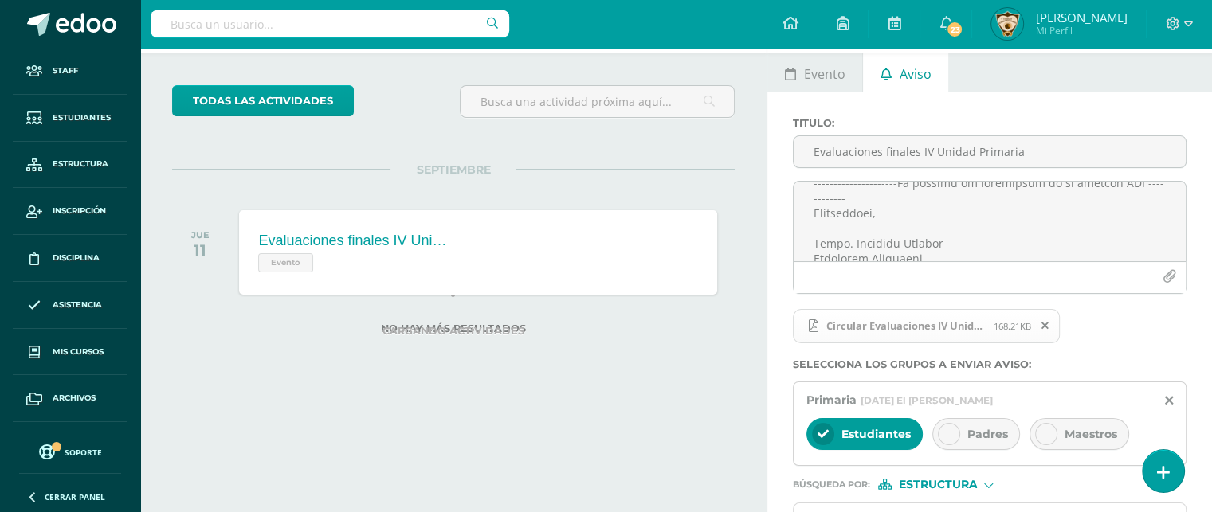
click at [949, 430] on div at bounding box center [949, 434] width 22 height 22
click at [1042, 429] on icon at bounding box center [1046, 434] width 11 height 11
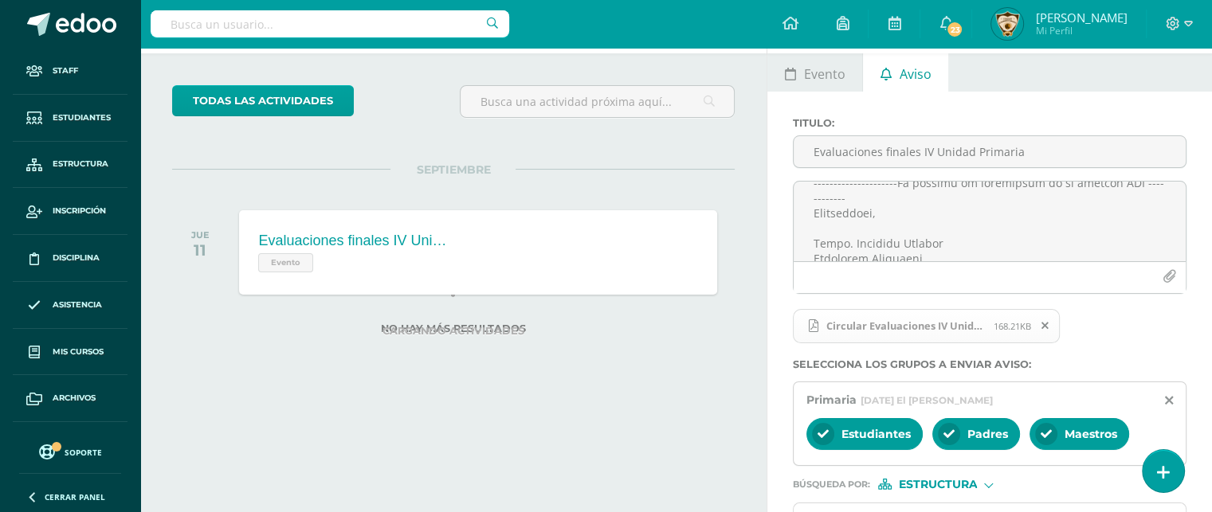
scroll to position [167, 0]
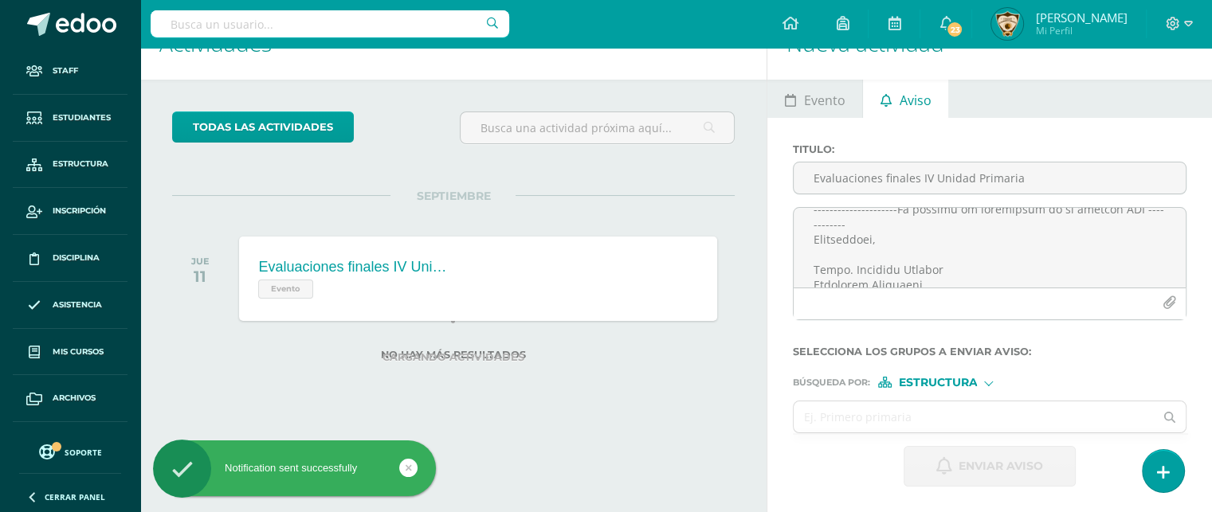
scroll to position [0, 0]
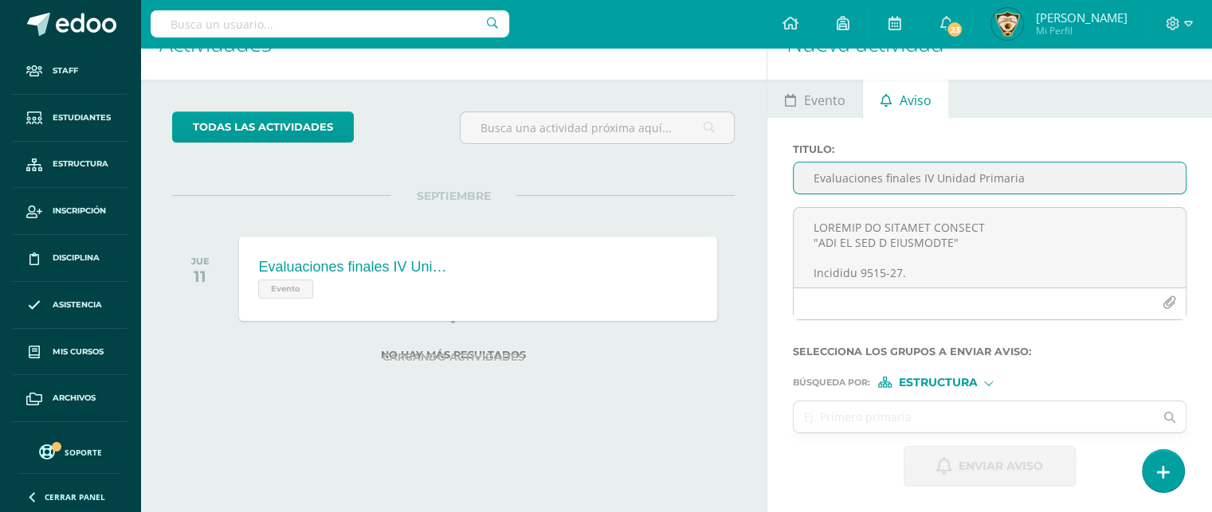
click at [845, 186] on input "Evaluaciones finales IV Unidad Primaria" at bounding box center [990, 178] width 392 height 31
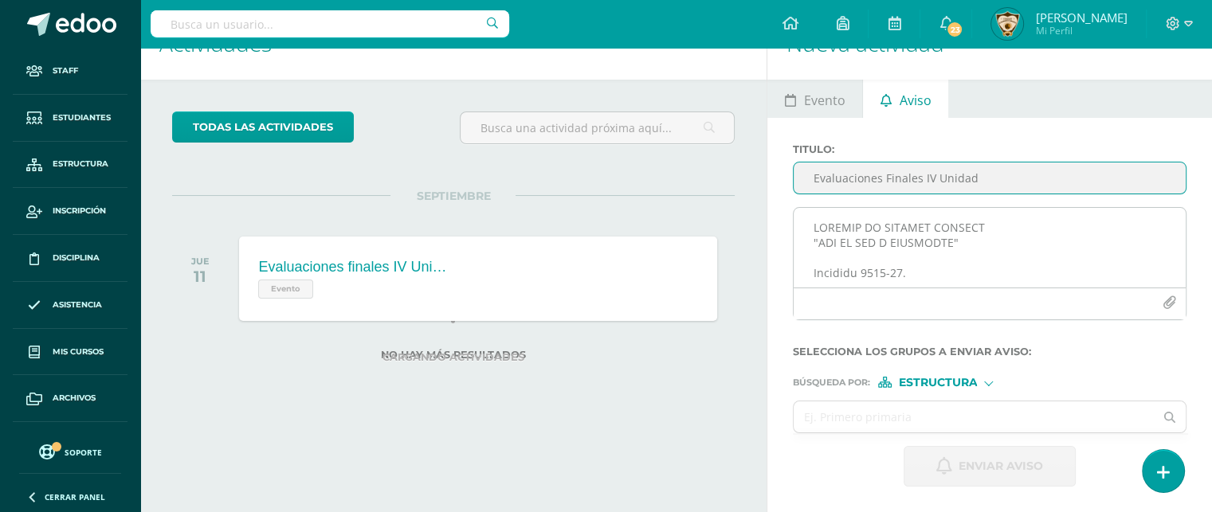
type input "Evaluaciones Finales IV Unidad"
click at [822, 232] on textarea at bounding box center [990, 248] width 392 height 80
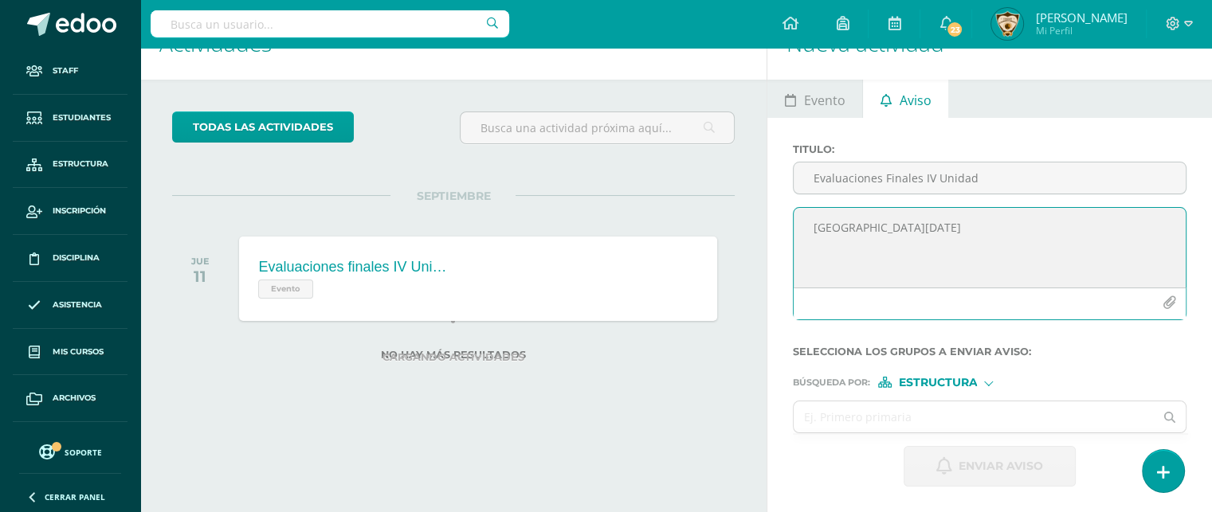
click at [990, 227] on textarea "COLEGIO EL SAGRADO CORAZÓN" at bounding box center [990, 248] width 392 height 80
paste textarea "Circular 2025-61 EVALUACIONES FINALES IV UNIDAD 6º Primaria, I y II Básico Guat…"
click at [809, 225] on textarea at bounding box center [990, 248] width 392 height 80
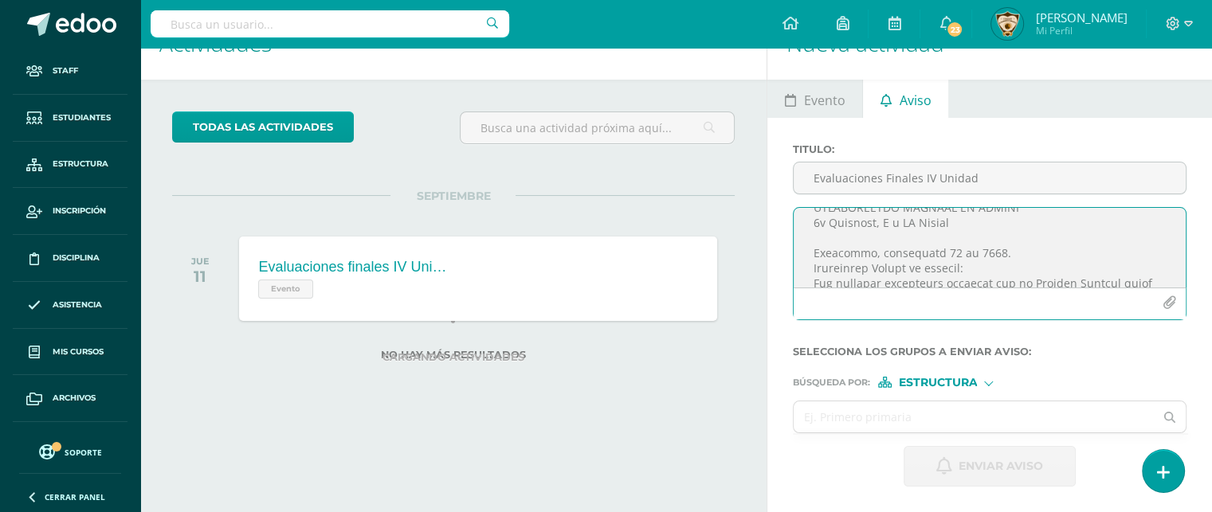
scroll to position [127, 0]
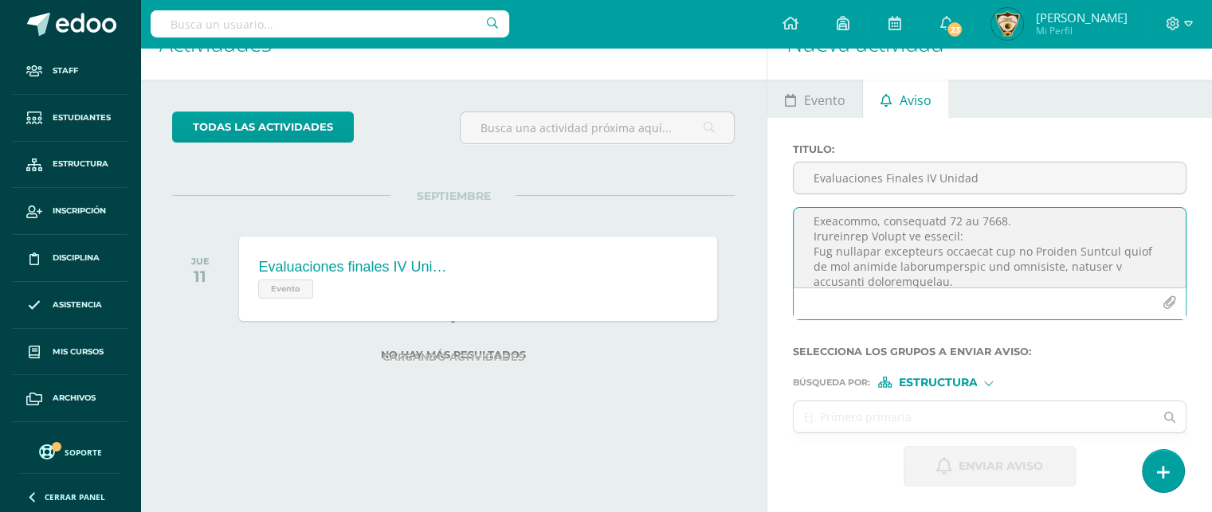
click at [813, 240] on textarea at bounding box center [990, 248] width 392 height 80
click at [966, 260] on textarea at bounding box center [990, 248] width 392 height 80
click at [936, 219] on textarea at bounding box center [990, 248] width 392 height 80
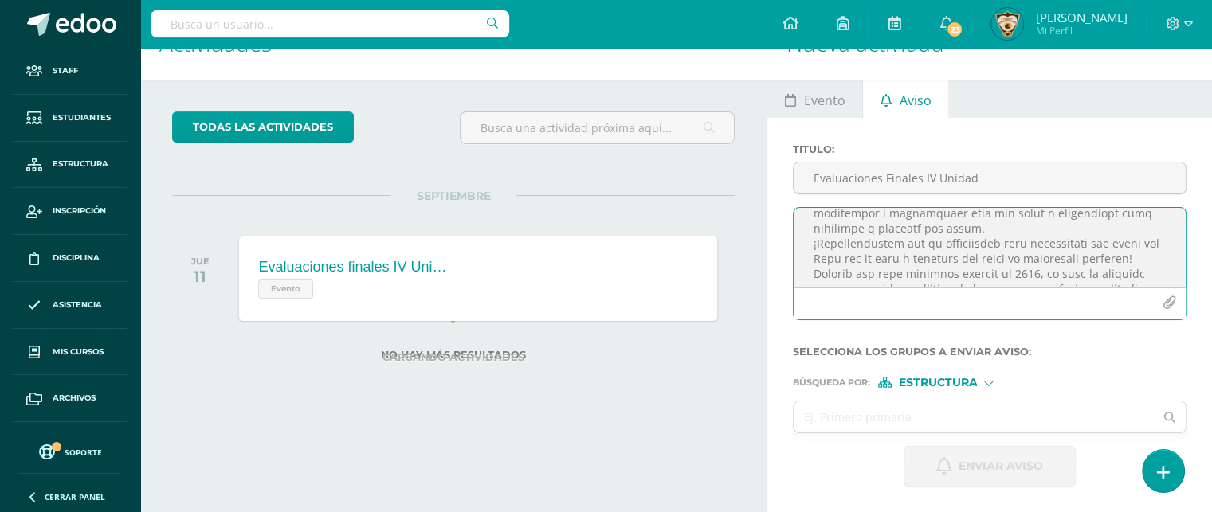
click at [806, 248] on textarea at bounding box center [990, 248] width 392 height 80
click at [1128, 248] on textarea at bounding box center [990, 248] width 392 height 80
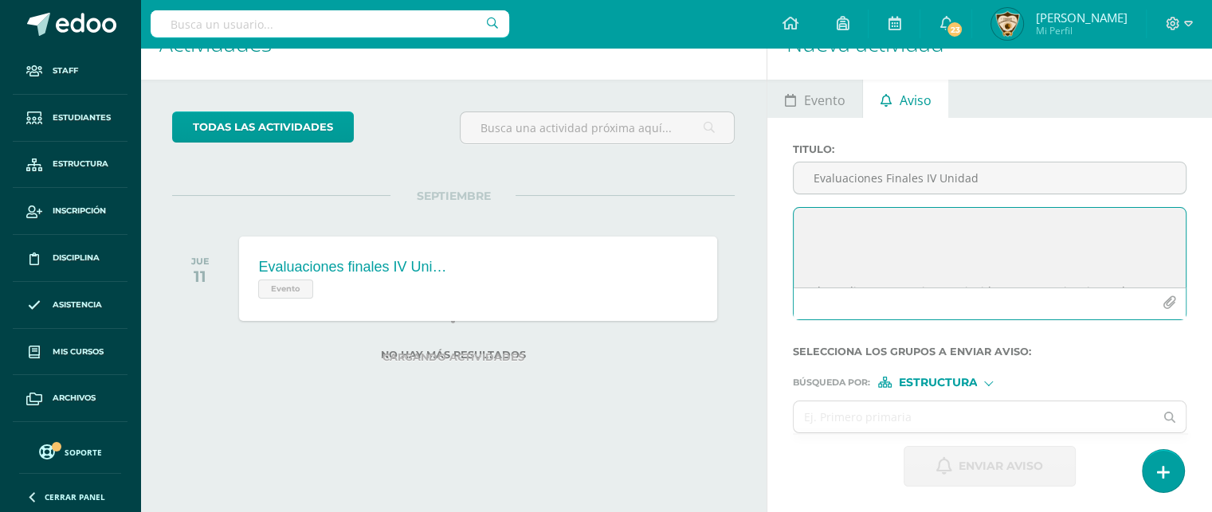
scroll to position [583, 0]
click at [832, 274] on textarea at bounding box center [990, 248] width 392 height 80
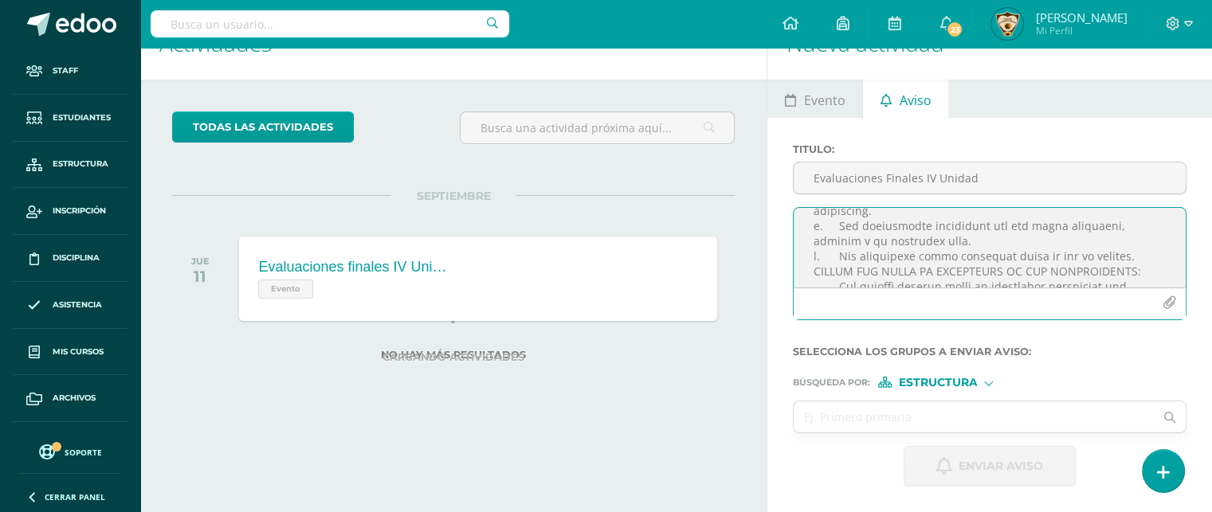
scroll to position [745, 0]
click at [813, 232] on textarea at bounding box center [990, 248] width 392 height 80
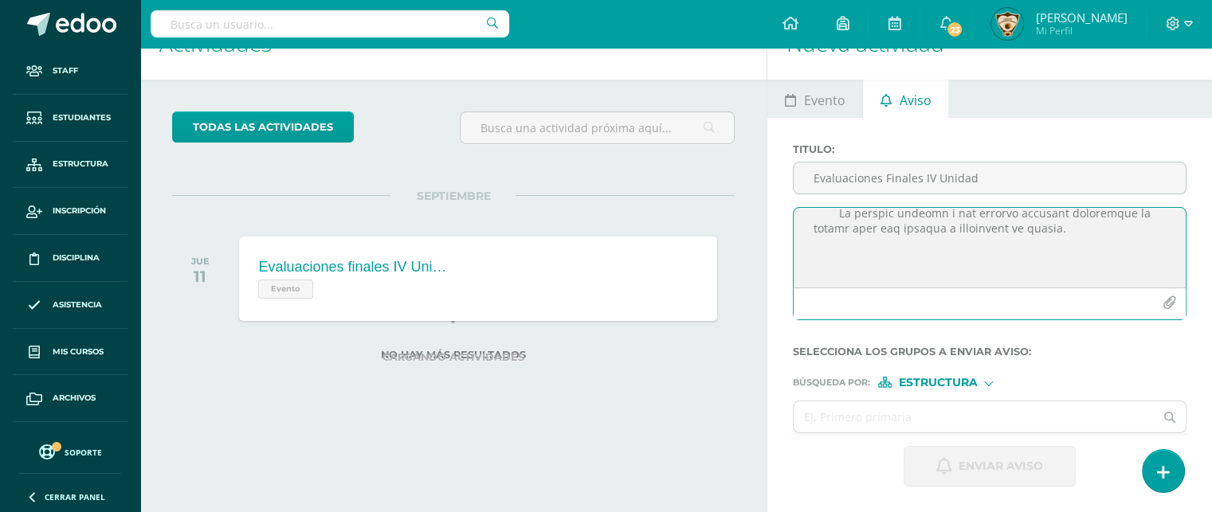
scroll to position [1106, 0]
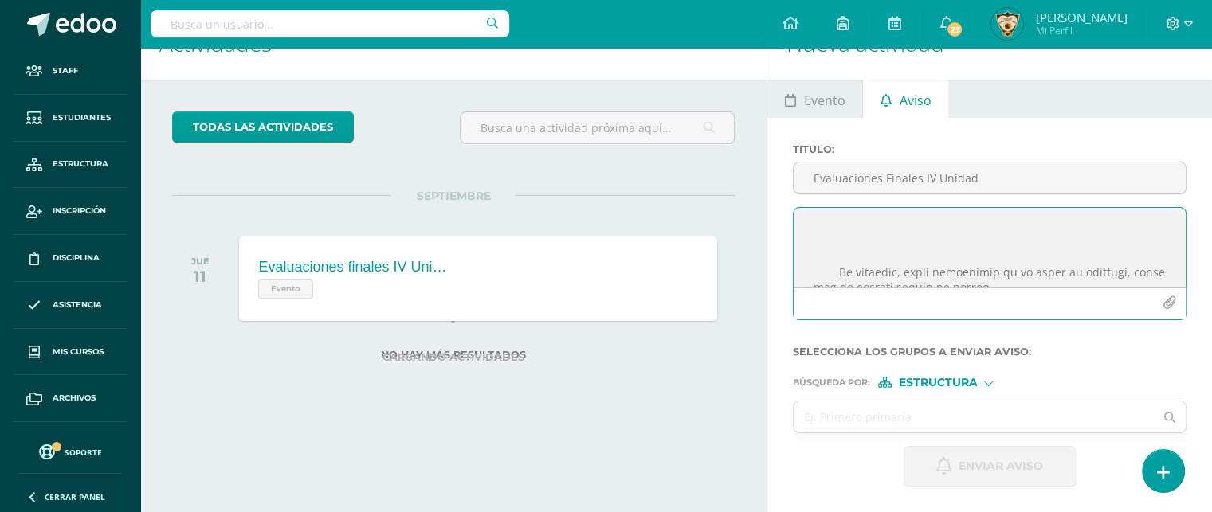
click at [819, 244] on textarea at bounding box center [990, 248] width 392 height 80
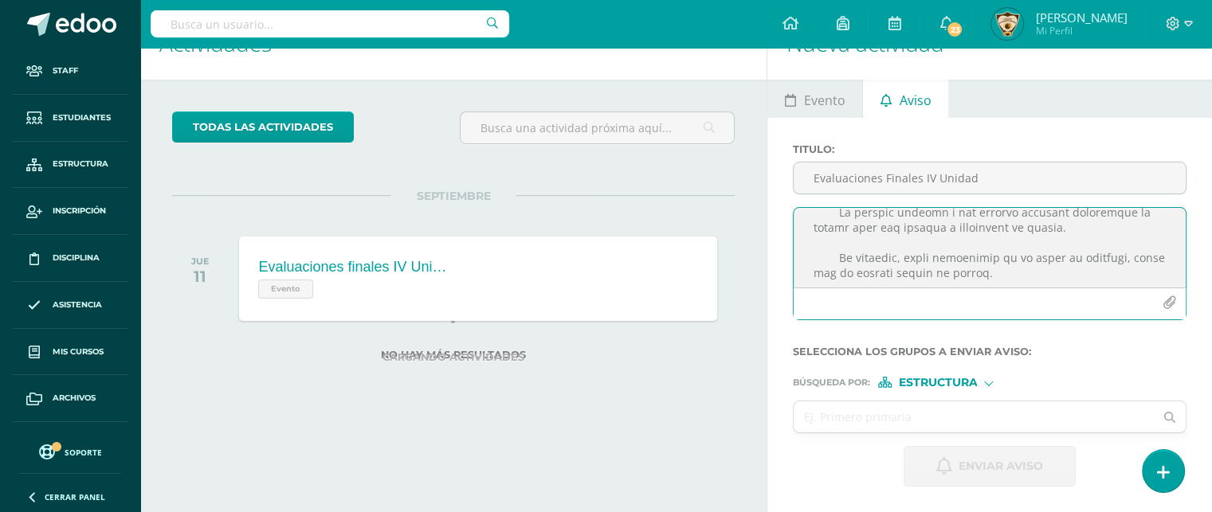
scroll to position [1060, 0]
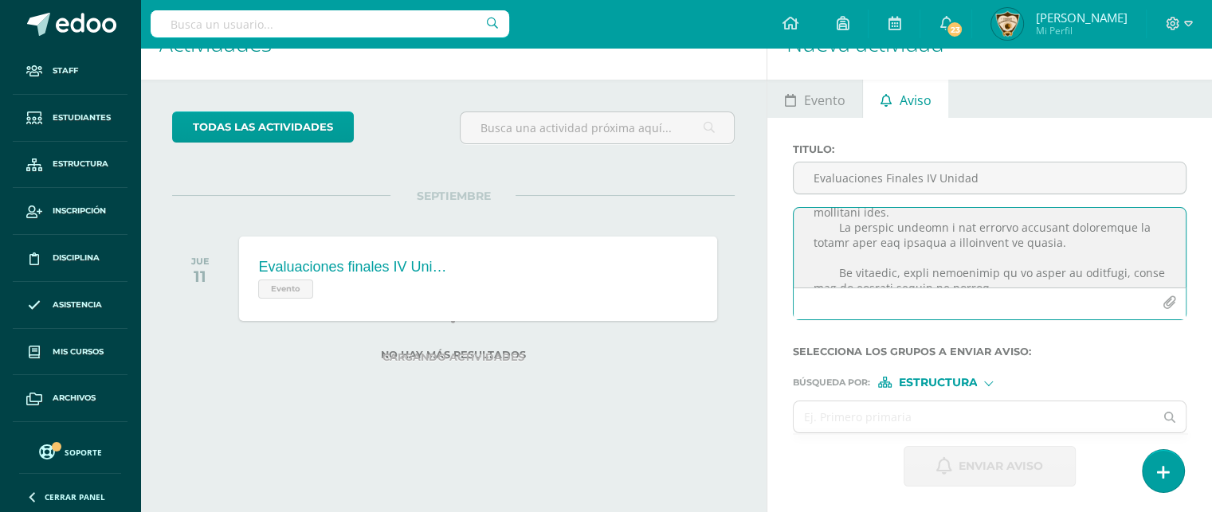
click at [834, 272] on textarea at bounding box center [990, 248] width 392 height 80
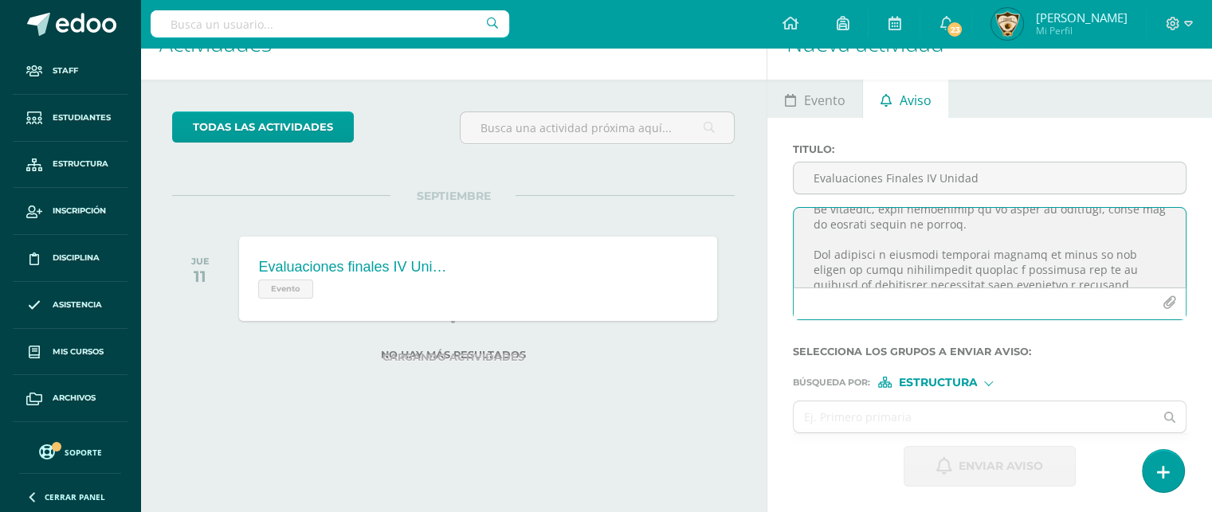
scroll to position [1209, 0]
click at [811, 261] on textarea at bounding box center [990, 248] width 392 height 80
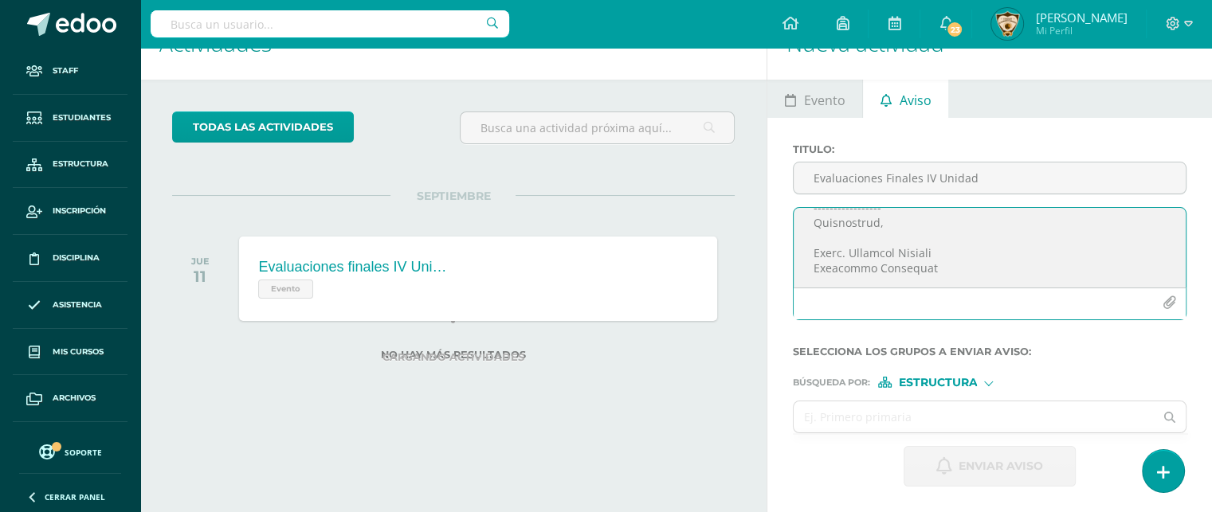
scroll to position [1351, 0]
type textarea "COLEGIO EL SAGRADO CORAZÓN "AÑO DE LUZ Y ESPERANZA" Circular 2025-61 EVALUACION…"
click at [1169, 302] on icon "button" at bounding box center [1169, 303] width 14 height 14
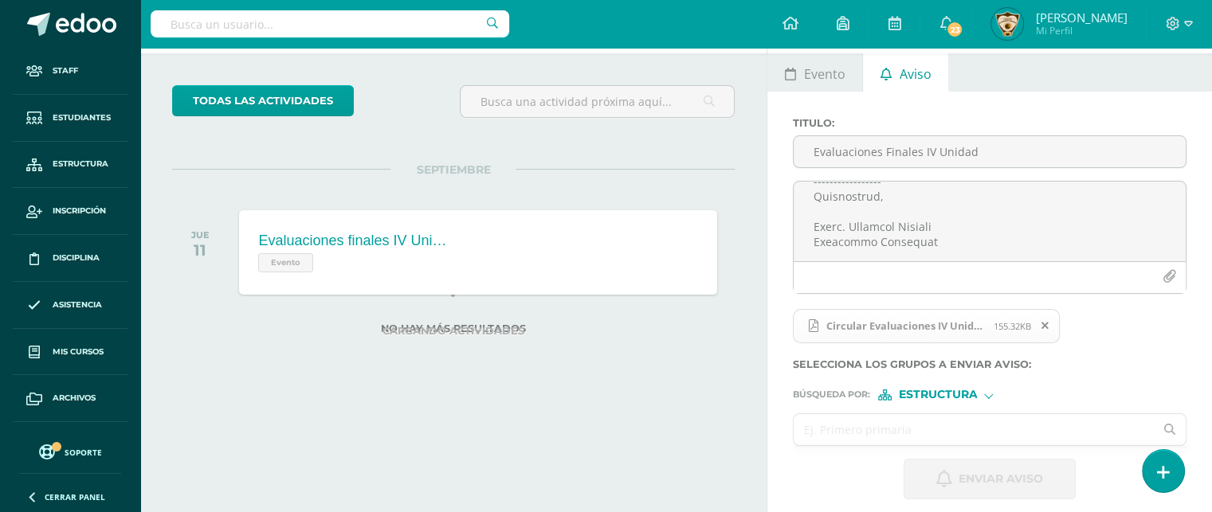
click at [814, 445] on input "text" at bounding box center [974, 429] width 360 height 31
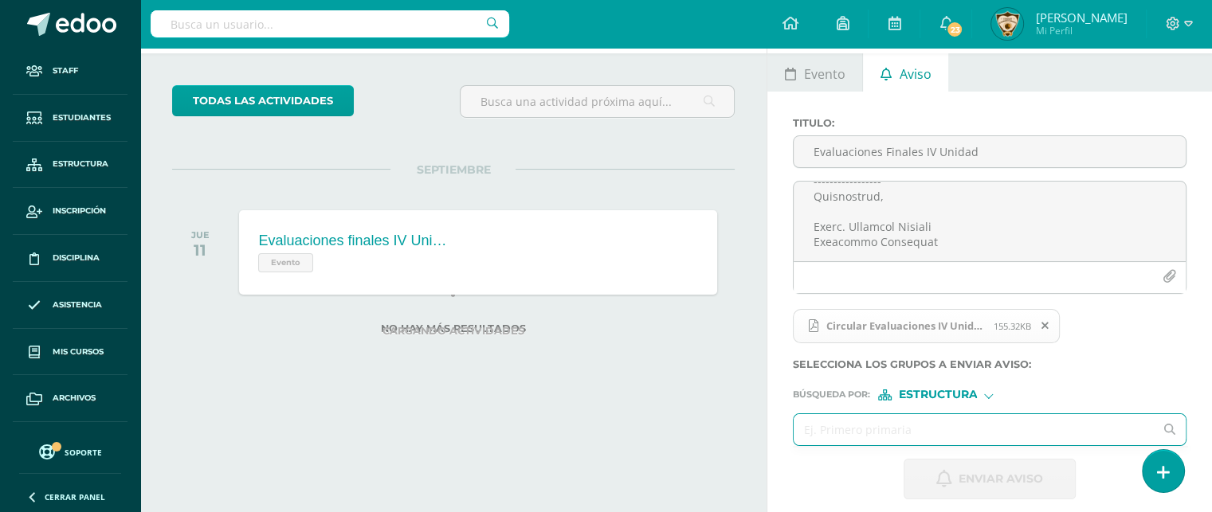
type input "6"
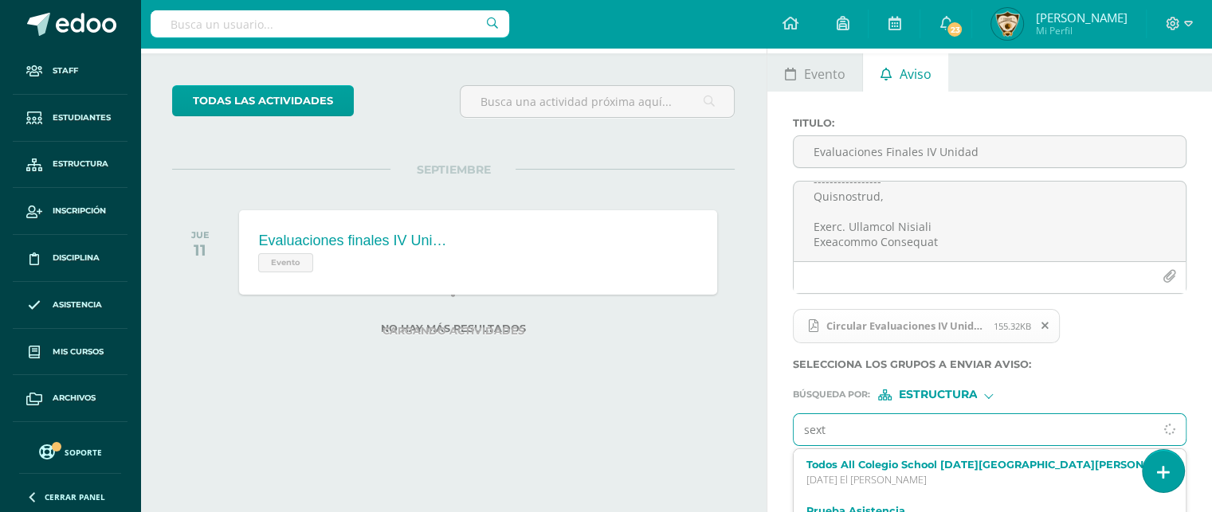
type input "sexto"
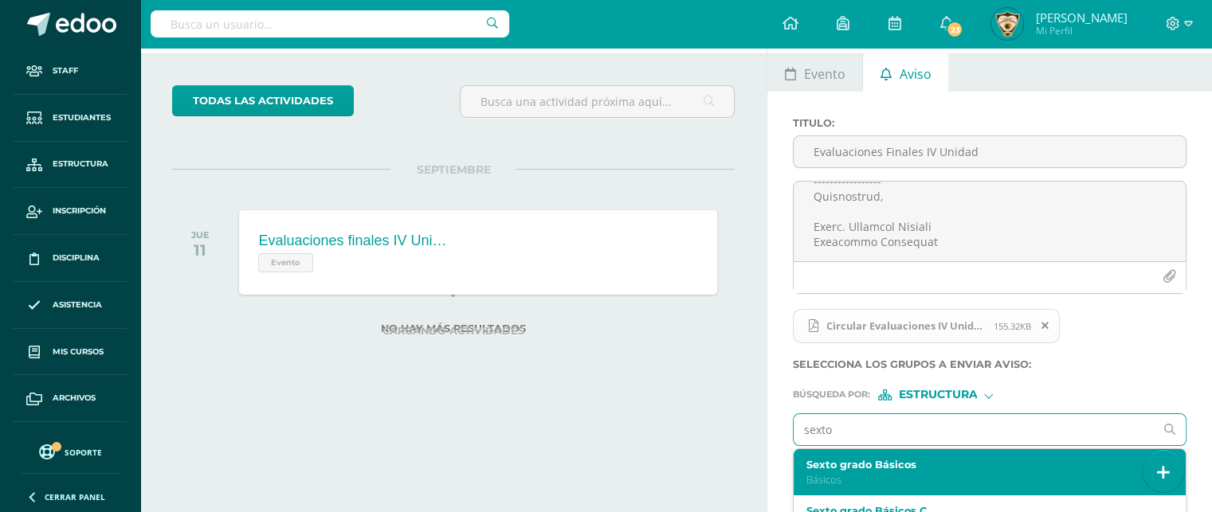
click at [873, 471] on label "Sexto grado Básicos" at bounding box center [981, 465] width 351 height 12
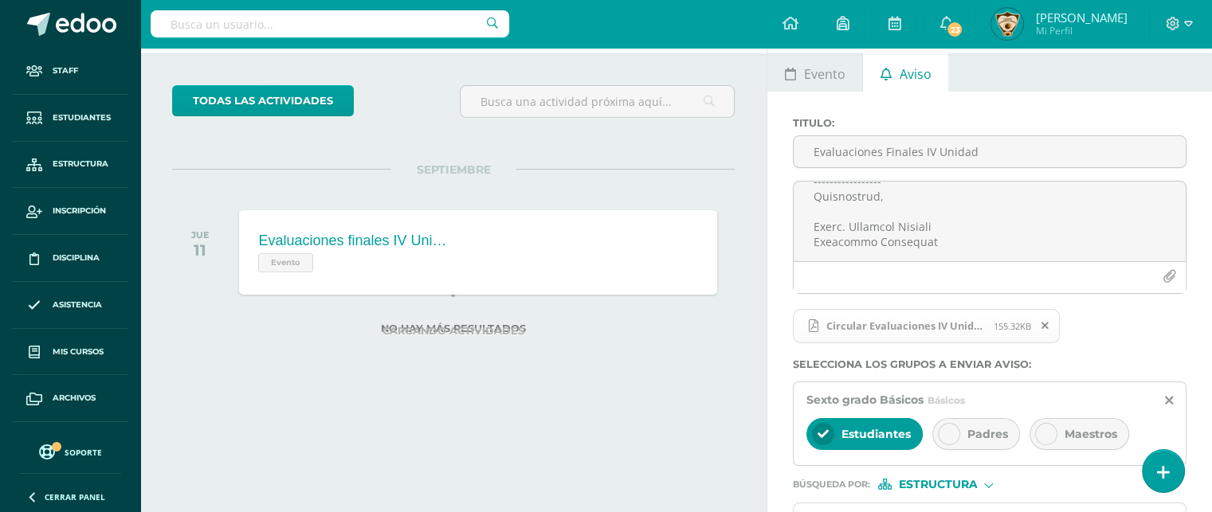
click at [945, 440] on icon at bounding box center [948, 434] width 11 height 11
click at [1045, 440] on icon at bounding box center [1046, 434] width 11 height 11
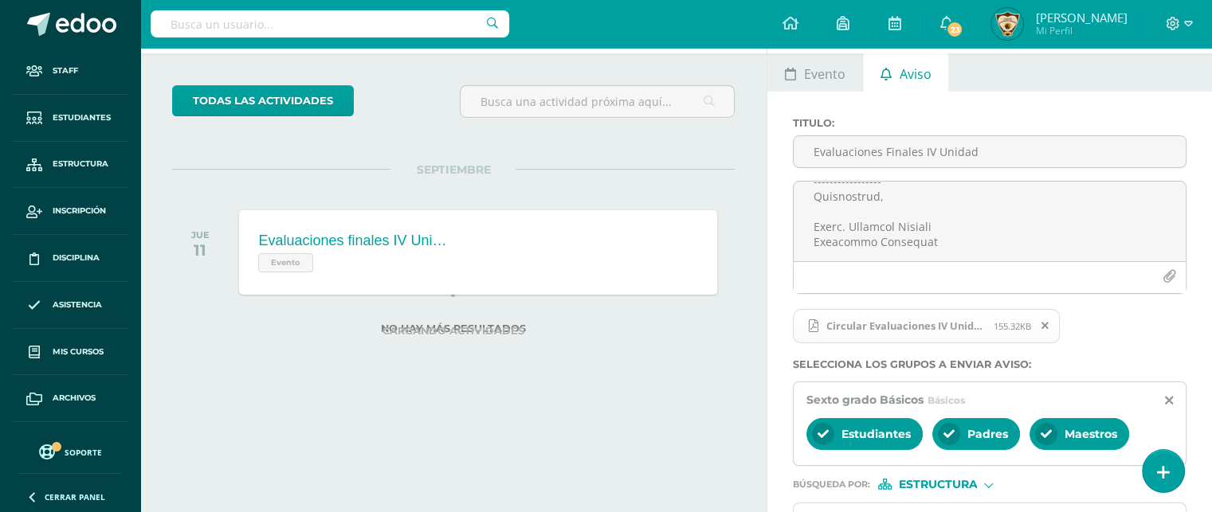
scroll to position [154, 0]
click at [811, 504] on input "text" at bounding box center [974, 519] width 360 height 31
type input "p"
type input "P"
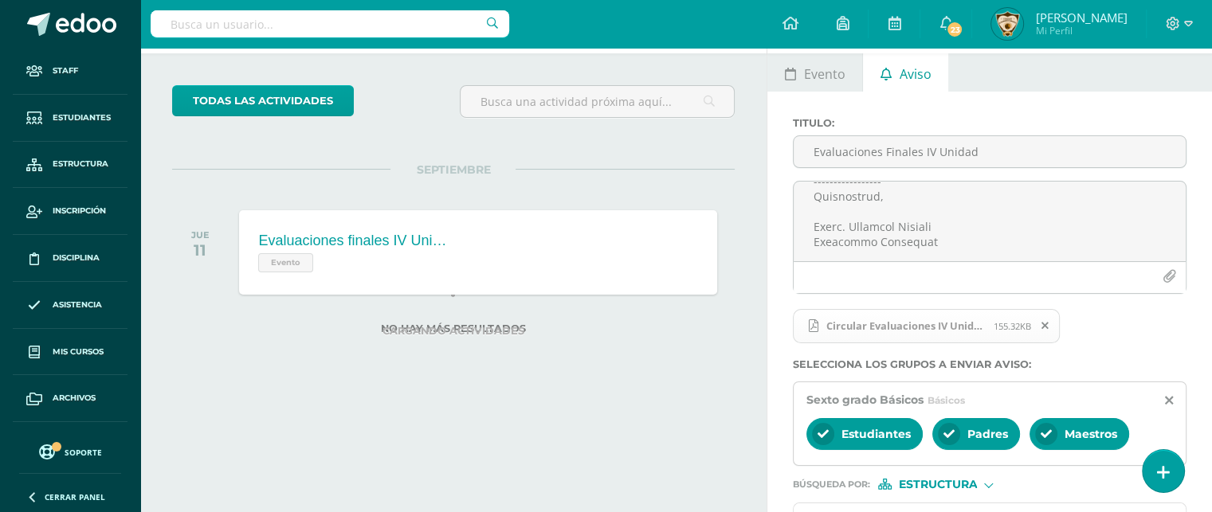
click at [878, 504] on input "Primer grado" at bounding box center [974, 519] width 360 height 31
click at [933, 399] on form "Titulo : Evaluaciones Finales IV Unidad Circular Evaluaciones IV Unidad 6o, I y…" at bounding box center [990, 353] width 394 height 472
click at [917, 504] on input "Primer grado Básicos" at bounding box center [974, 519] width 360 height 31
type input "P"
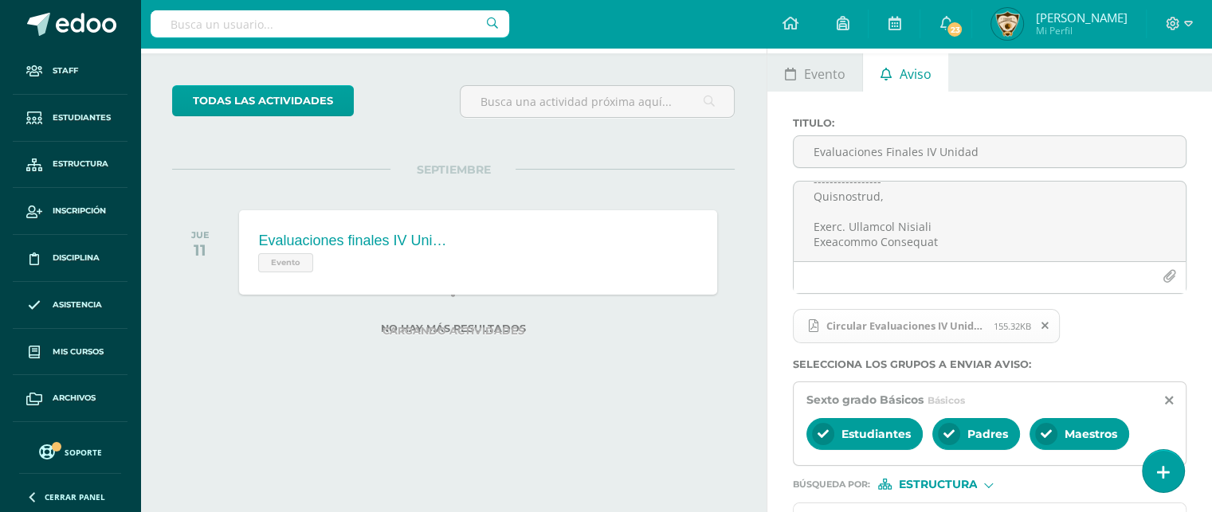
click at [898, 504] on input "Primer Grado" at bounding box center [974, 519] width 360 height 31
type input "P"
type input "B"
click at [1016, 504] on input "Primer grado Básicos" at bounding box center [974, 519] width 360 height 31
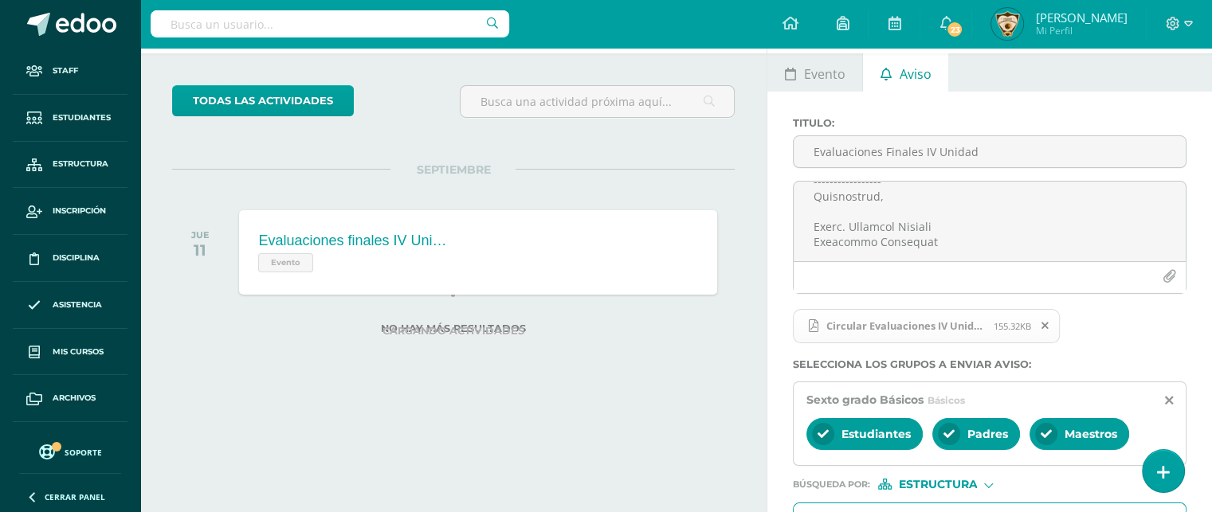
click at [1016, 504] on input "Primer grado Básicos" at bounding box center [974, 519] width 360 height 31
click at [909, 504] on input "Primer grado Básicos" at bounding box center [974, 519] width 360 height 31
type input "P"
type input "1"
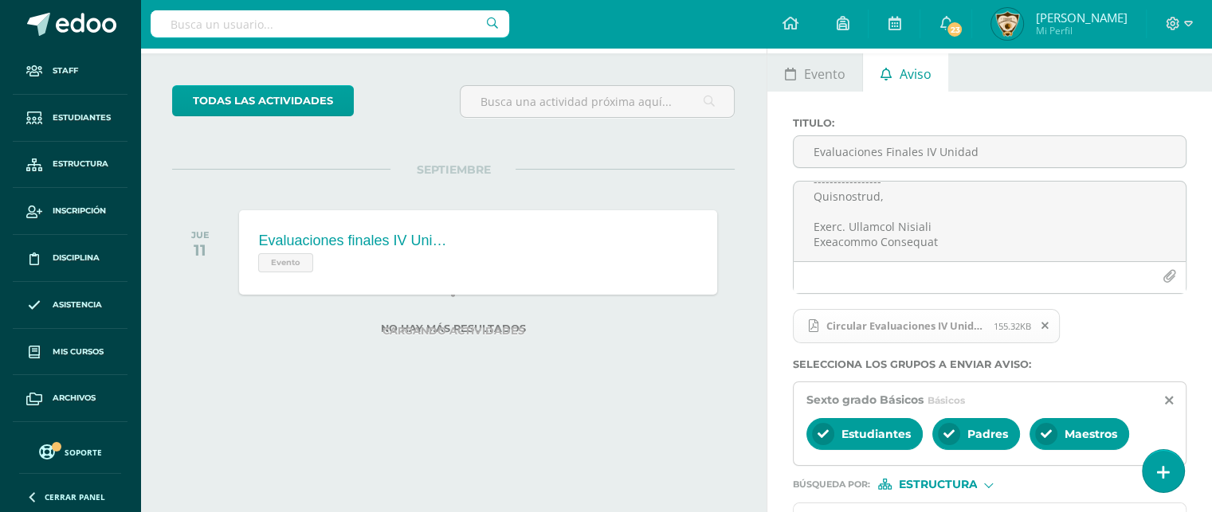
type input "P"
type input "Segundo Básico Básicos"
click at [1144, 504] on input "Segundo Básico Básicos" at bounding box center [974, 519] width 360 height 31
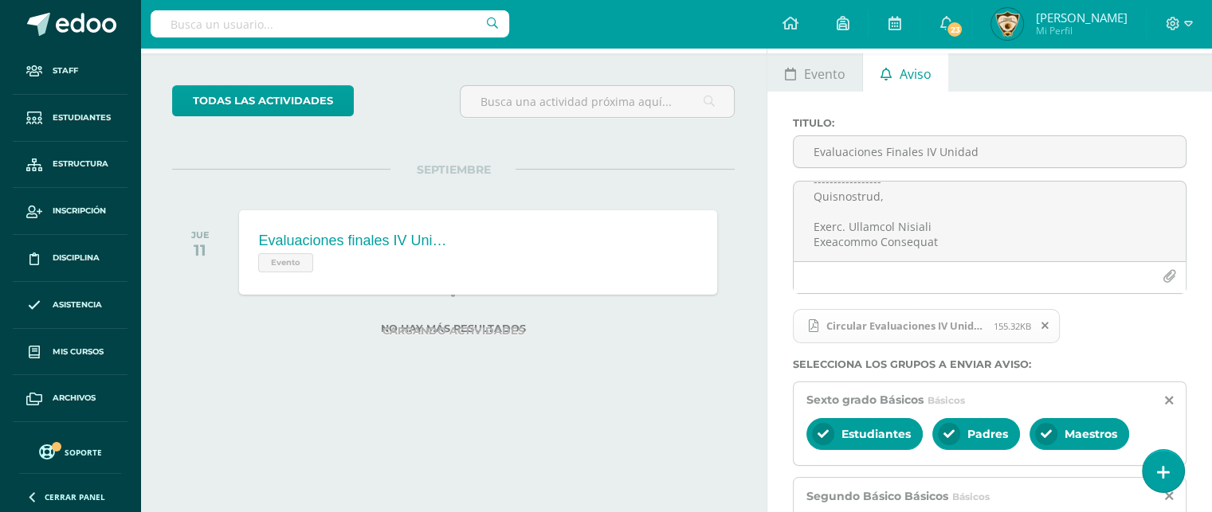
type input "Primero Básico"
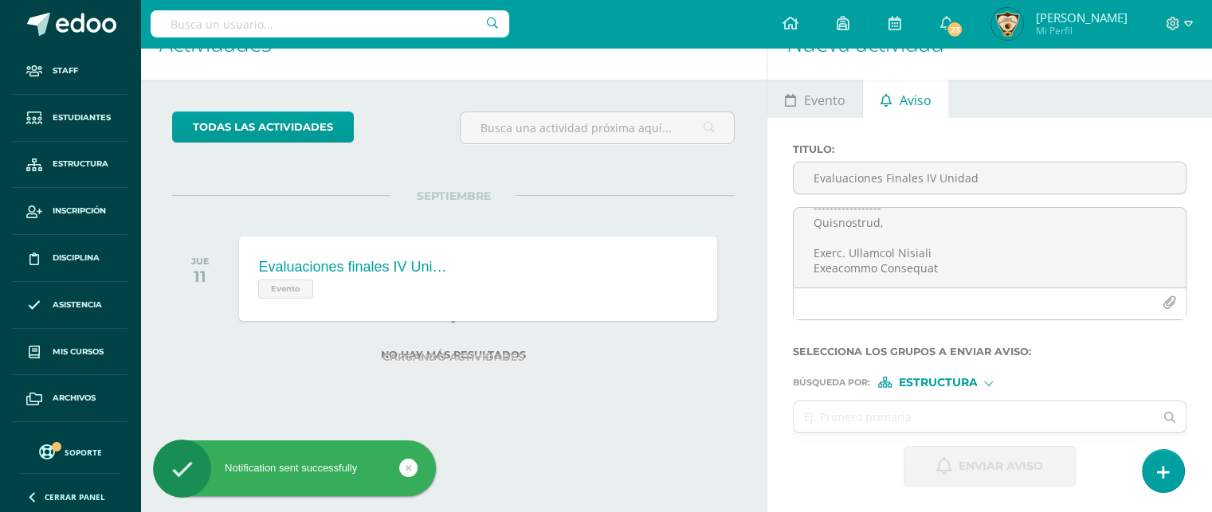
scroll to position [0, 0]
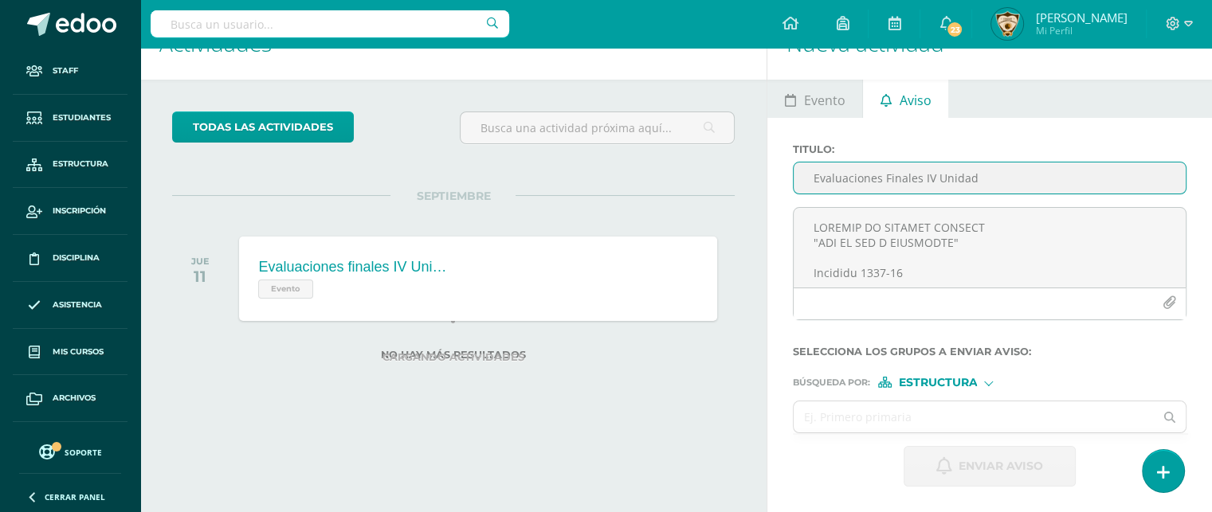
click at [825, 181] on input "Evaluaciones Finales IV Unidad" at bounding box center [990, 178] width 392 height 31
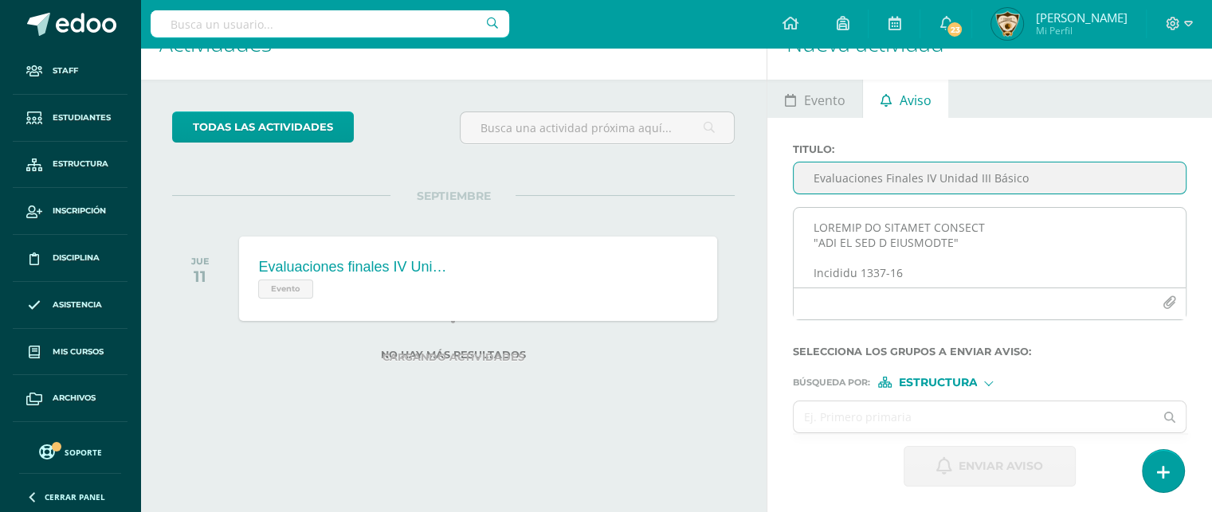
type input "Evaluaciones Finales IV Unidad III Básico"
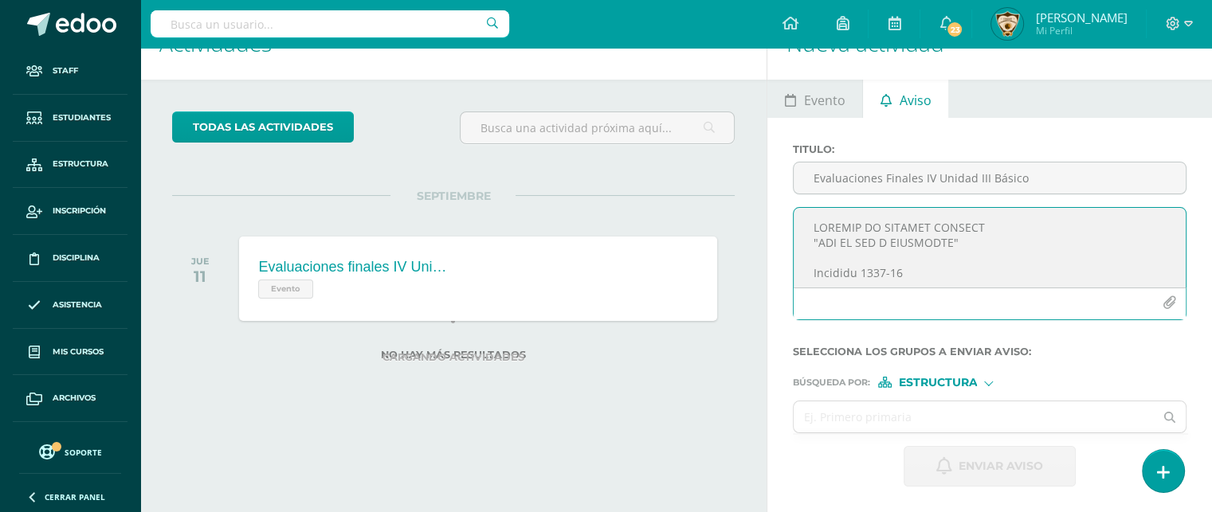
click at [809, 236] on textarea at bounding box center [990, 248] width 392 height 80
click at [817, 272] on textarea "COLEGIO EL SAGRADO CORAZÓN. "AÑO DE LUZ Y ESPERANZA"" at bounding box center [990, 248] width 392 height 80
click at [816, 273] on textarea "COLEGIO EL SAGRADO CORAZÓN. "AÑO DE LUZ Y ESPERANZA"" at bounding box center [990, 248] width 392 height 80
paste textarea "Circular 2025-61 EVALUACIONES FINALES IV UNIDAD 6º Primaria, I y II Básico Guat…"
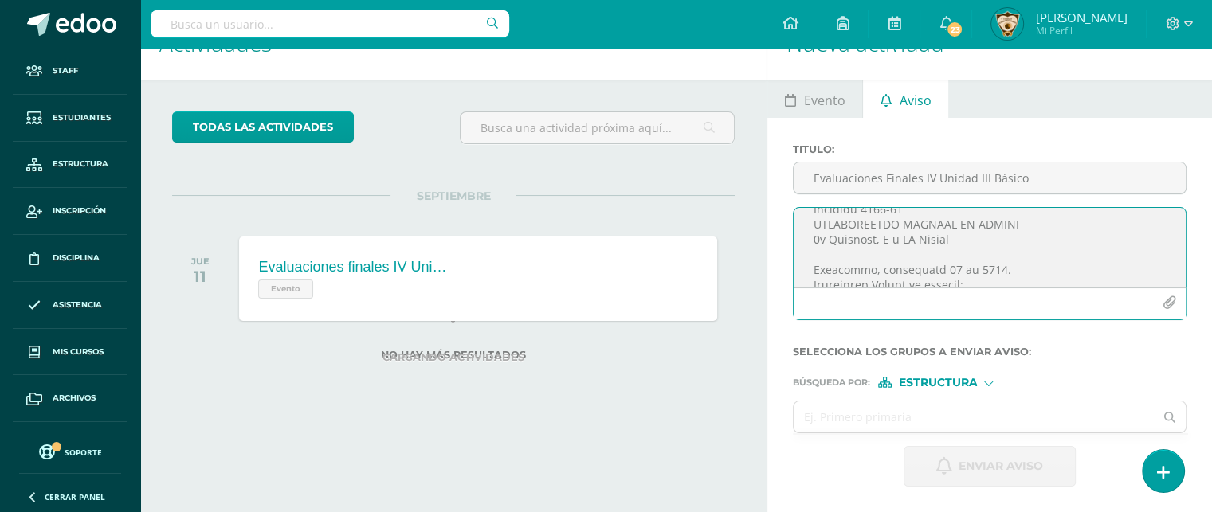
click at [809, 222] on textarea at bounding box center [990, 248] width 392 height 80
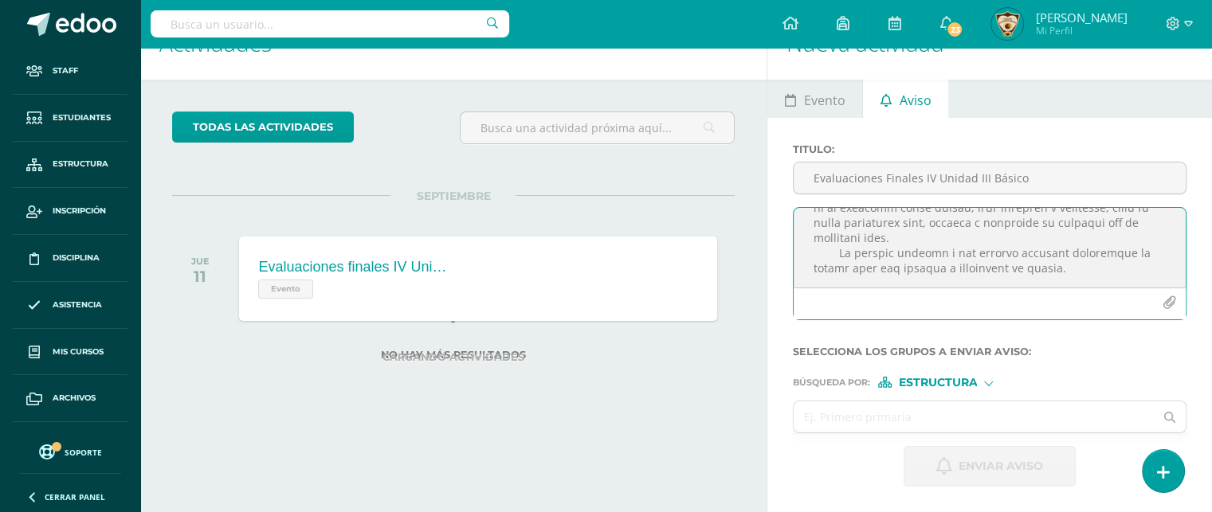
scroll to position [1367, 0]
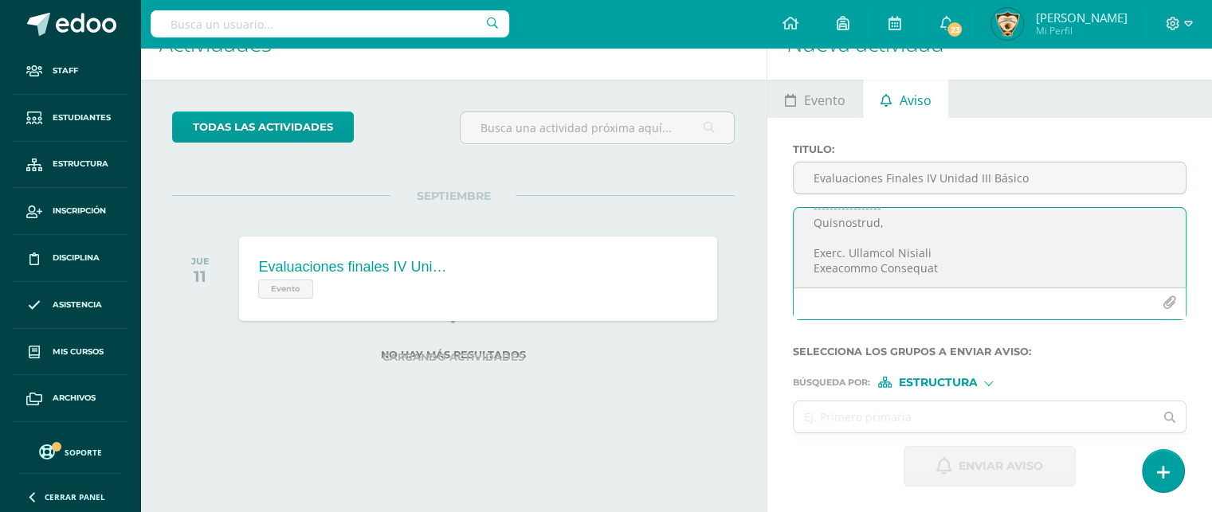
drag, startPoint x: 807, startPoint y: 237, endPoint x: 908, endPoint y: 328, distance: 136.0
click at [908, 328] on div at bounding box center [989, 270] width 406 height 126
paste textarea "EVALUACIONES FINALES IV UNIDAD III Básico Guatemala, septiembre 10 de 2025. Apr…"
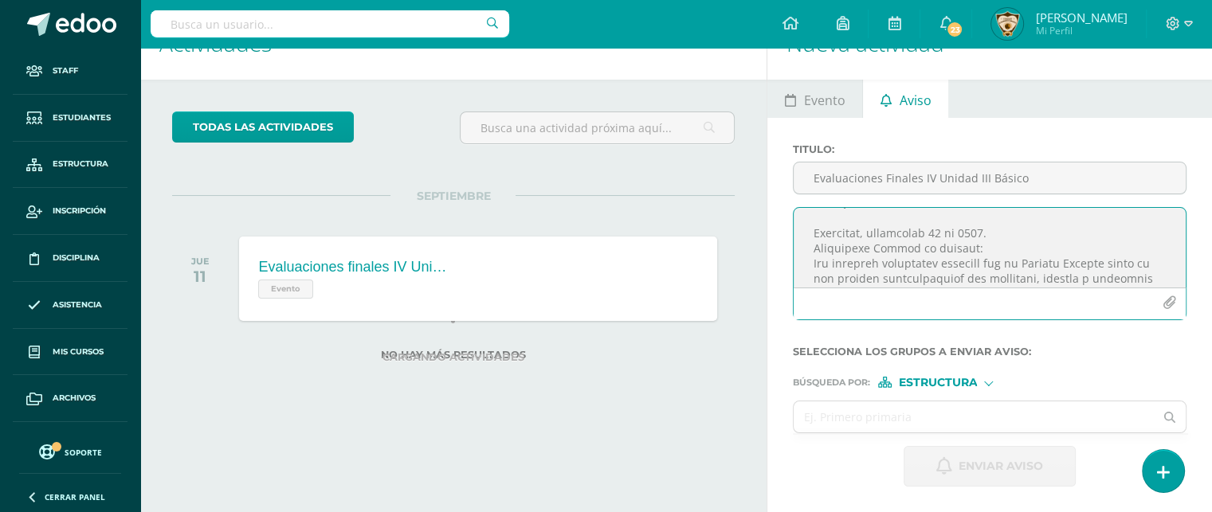
scroll to position [127, 0]
click at [1007, 227] on textarea at bounding box center [990, 248] width 392 height 80
click at [975, 243] on textarea at bounding box center [990, 248] width 392 height 80
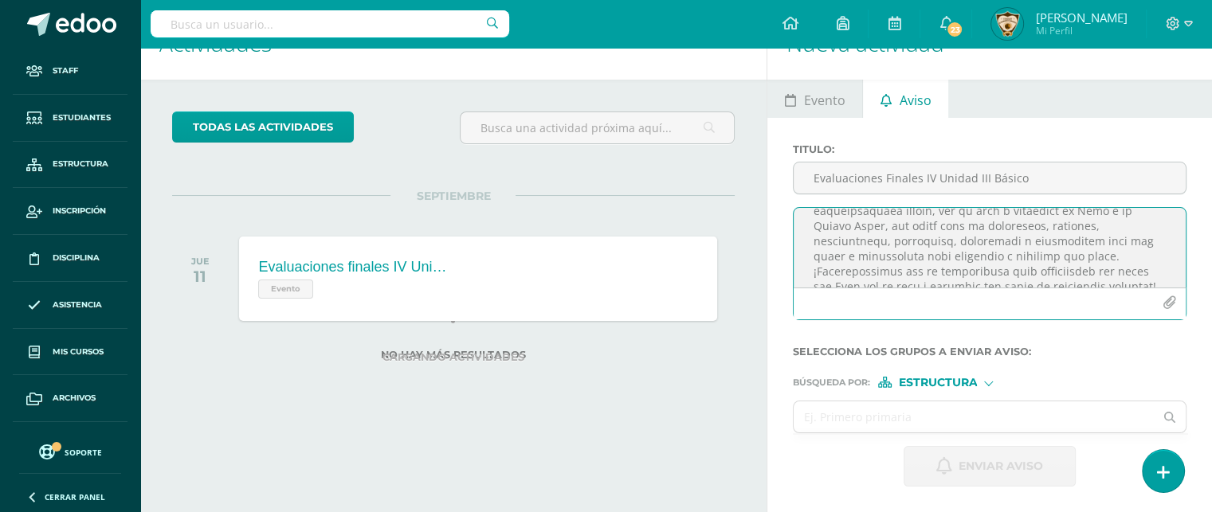
click at [934, 253] on textarea at bounding box center [990, 248] width 392 height 80
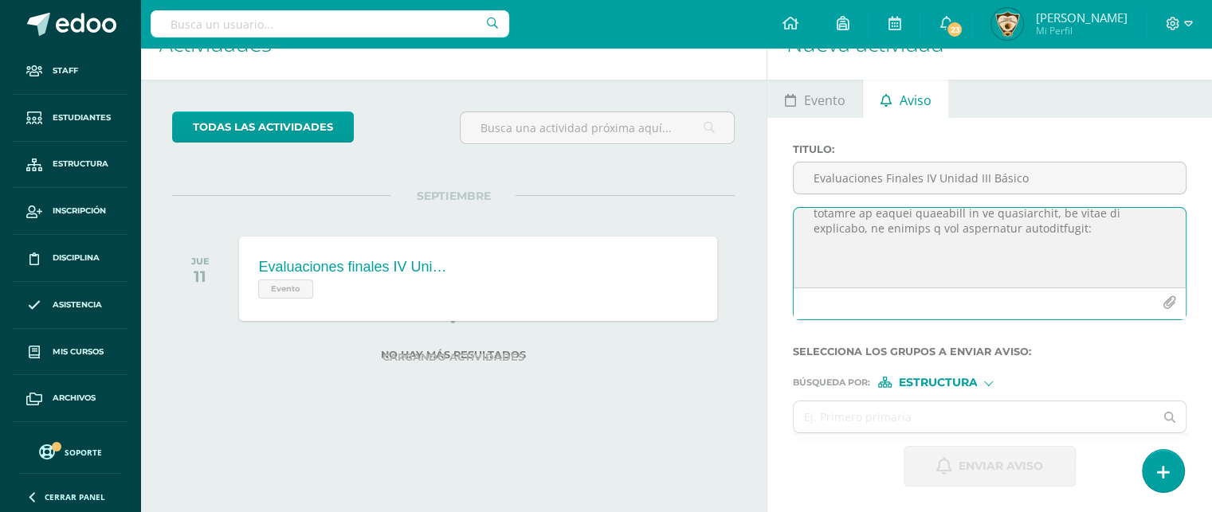
scroll to position [546, 0]
click at [841, 265] on textarea at bounding box center [990, 248] width 392 height 80
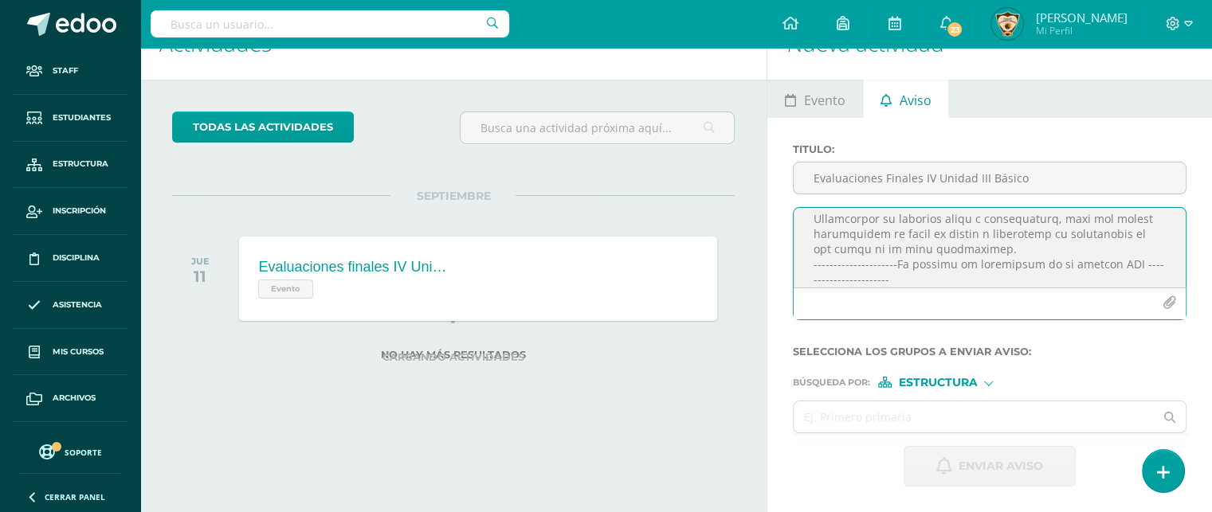
scroll to position [1281, 0]
click at [853, 231] on textarea at bounding box center [990, 248] width 392 height 80
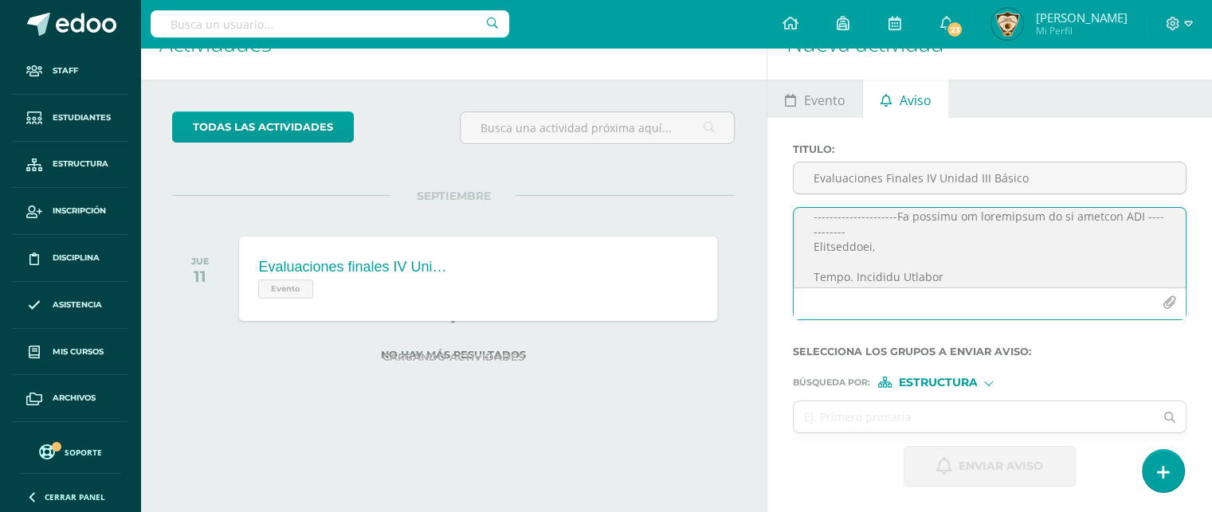
scroll to position [1320, 0]
type textarea "COLEGIO EL SAGRADO CORAZÓN. "AÑO DE LUZ Y ESPERANZA" Circular 2025-61 EVALUACIO…"
click at [1166, 301] on icon "button" at bounding box center [1169, 303] width 14 height 14
click at [1168, 305] on icon "button" at bounding box center [1169, 303] width 14 height 14
click at [1167, 307] on icon "button" at bounding box center [1169, 303] width 14 height 14
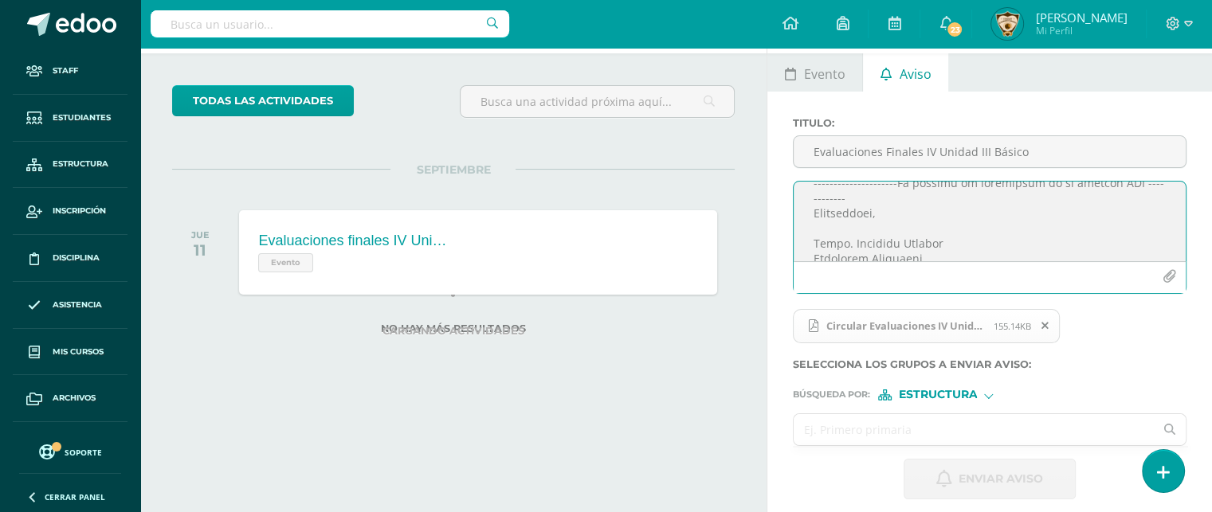
click at [805, 445] on input "text" at bounding box center [974, 429] width 360 height 31
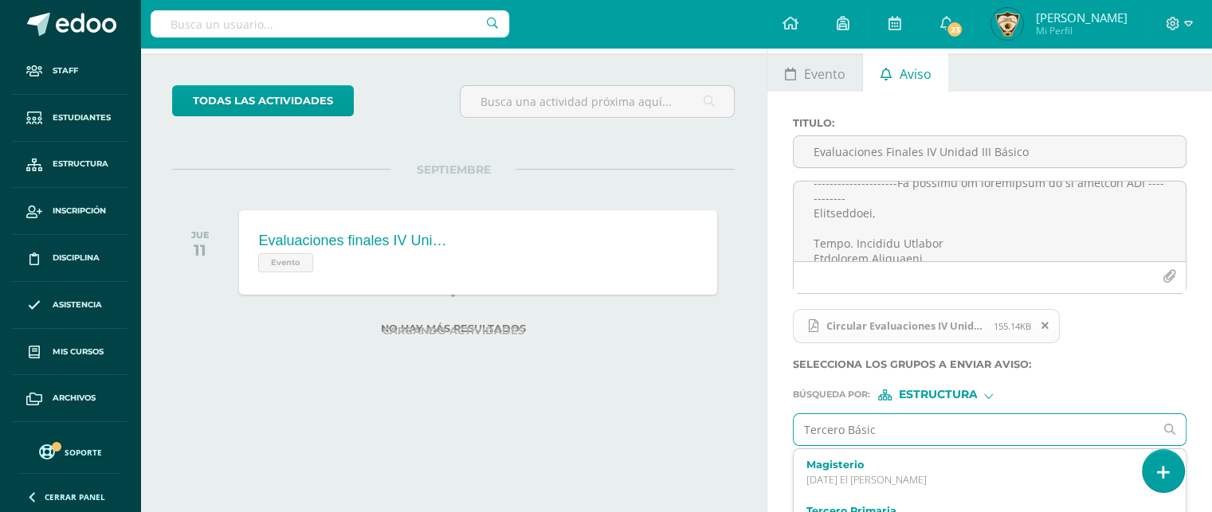
type input "Tercero Básico"
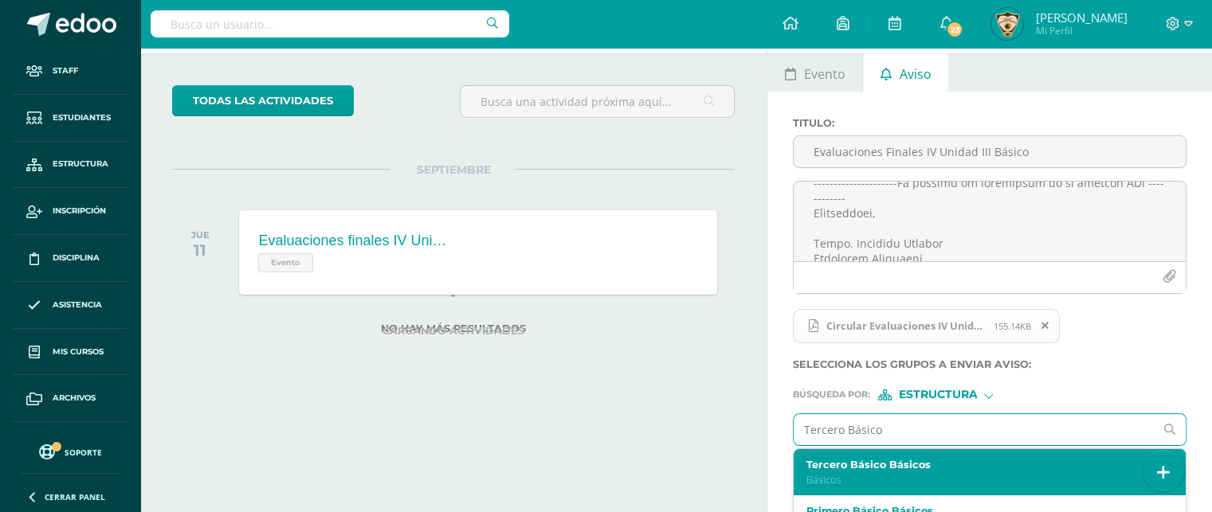
click at [860, 471] on label "Tercero Básico Básicos" at bounding box center [981, 465] width 351 height 12
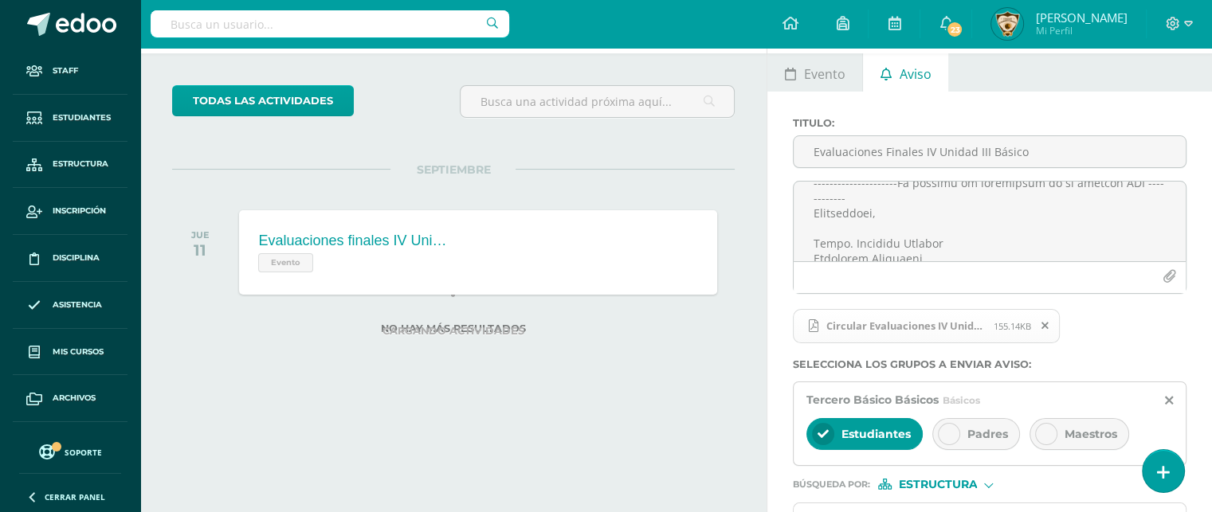
scroll to position [138, 0]
click at [945, 429] on icon at bounding box center [948, 434] width 11 height 11
click at [1046, 429] on icon at bounding box center [1046, 434] width 11 height 11
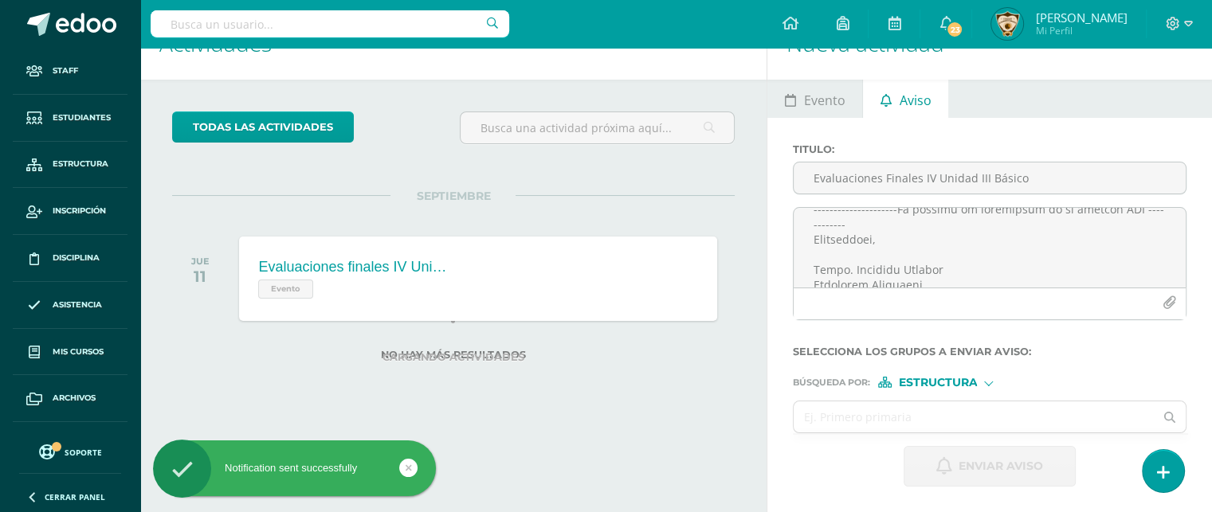
scroll to position [0, 0]
